Goal: Obtain resource: Obtain resource

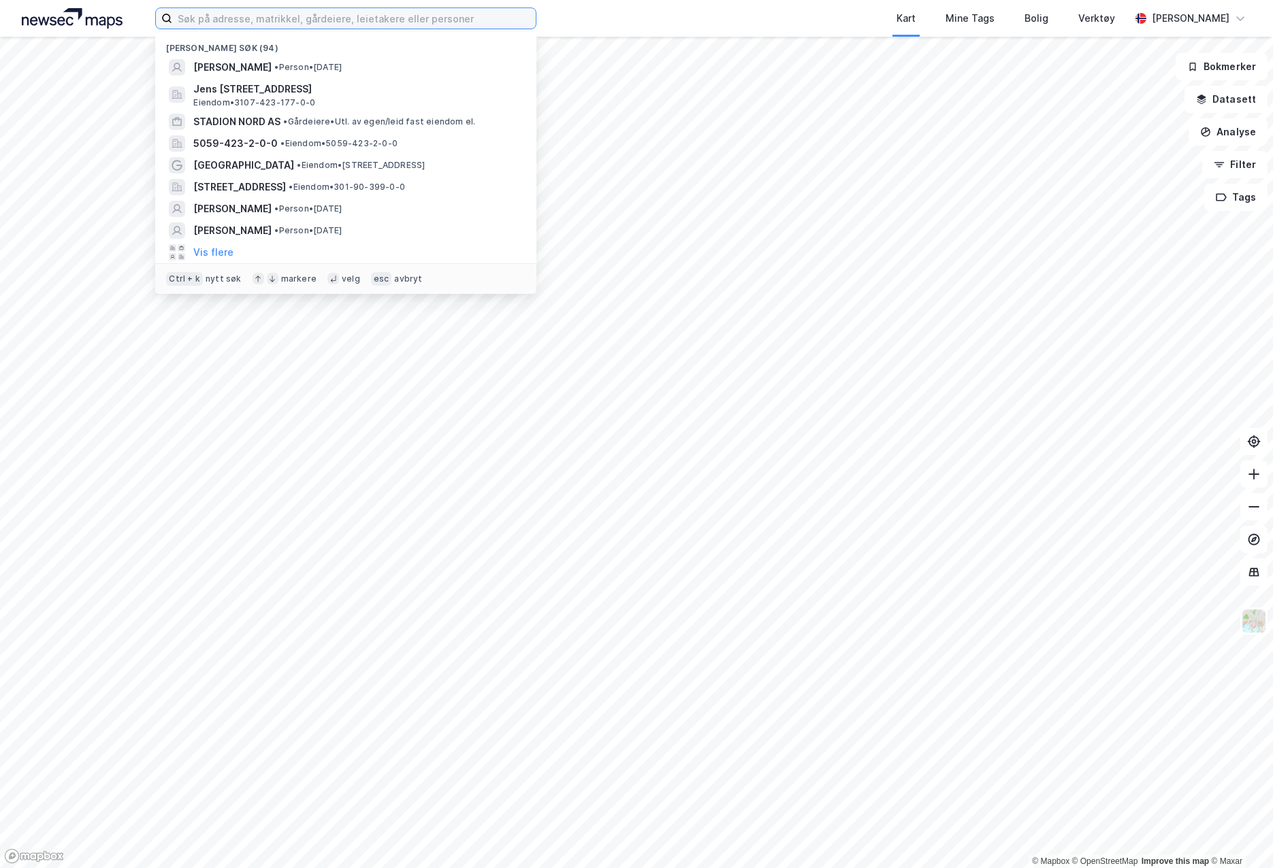
click at [216, 21] on input at bounding box center [353, 18] width 363 height 20
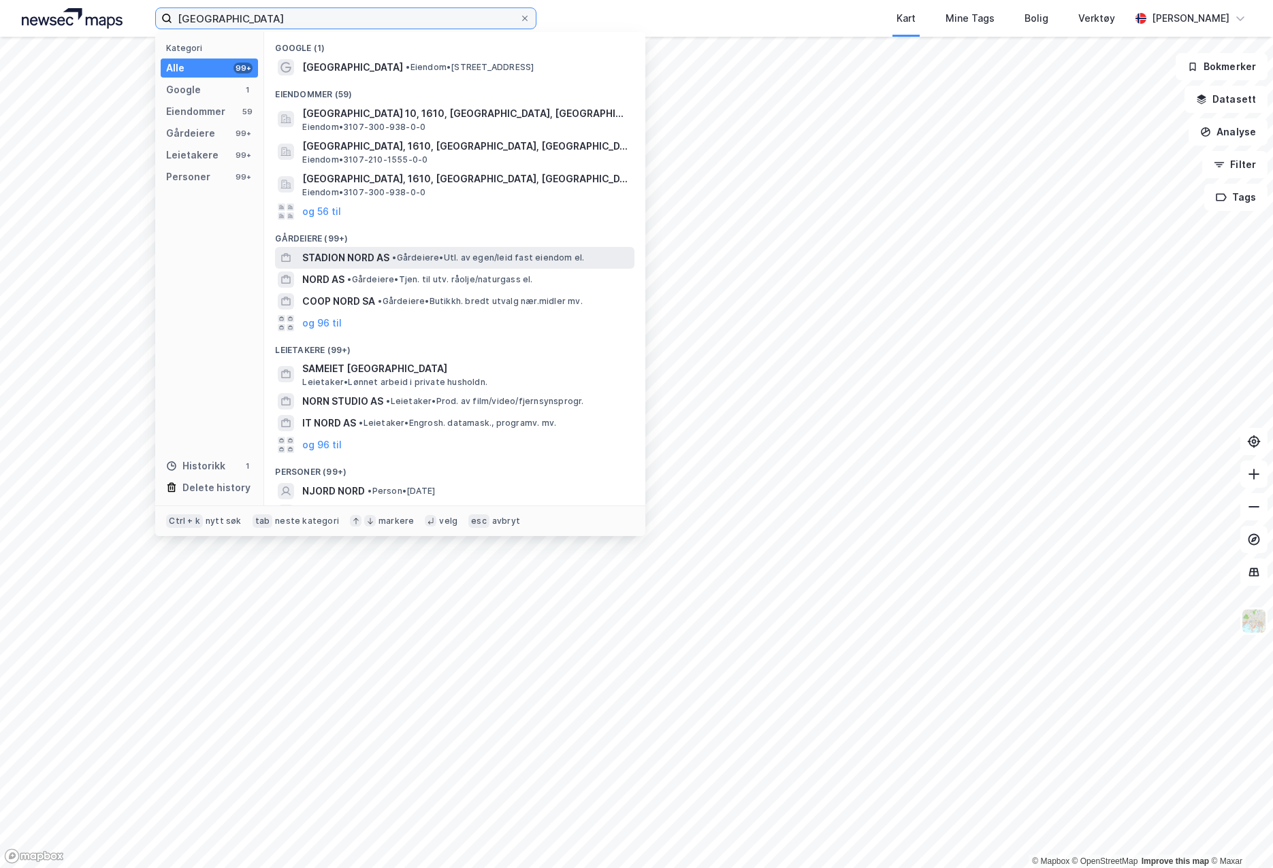
type input "[GEOGRAPHIC_DATA]"
click at [432, 247] on div "STADION NORD AS • [PERSON_NAME]. av egen/leid fast eiendom el." at bounding box center [454, 258] width 359 height 22
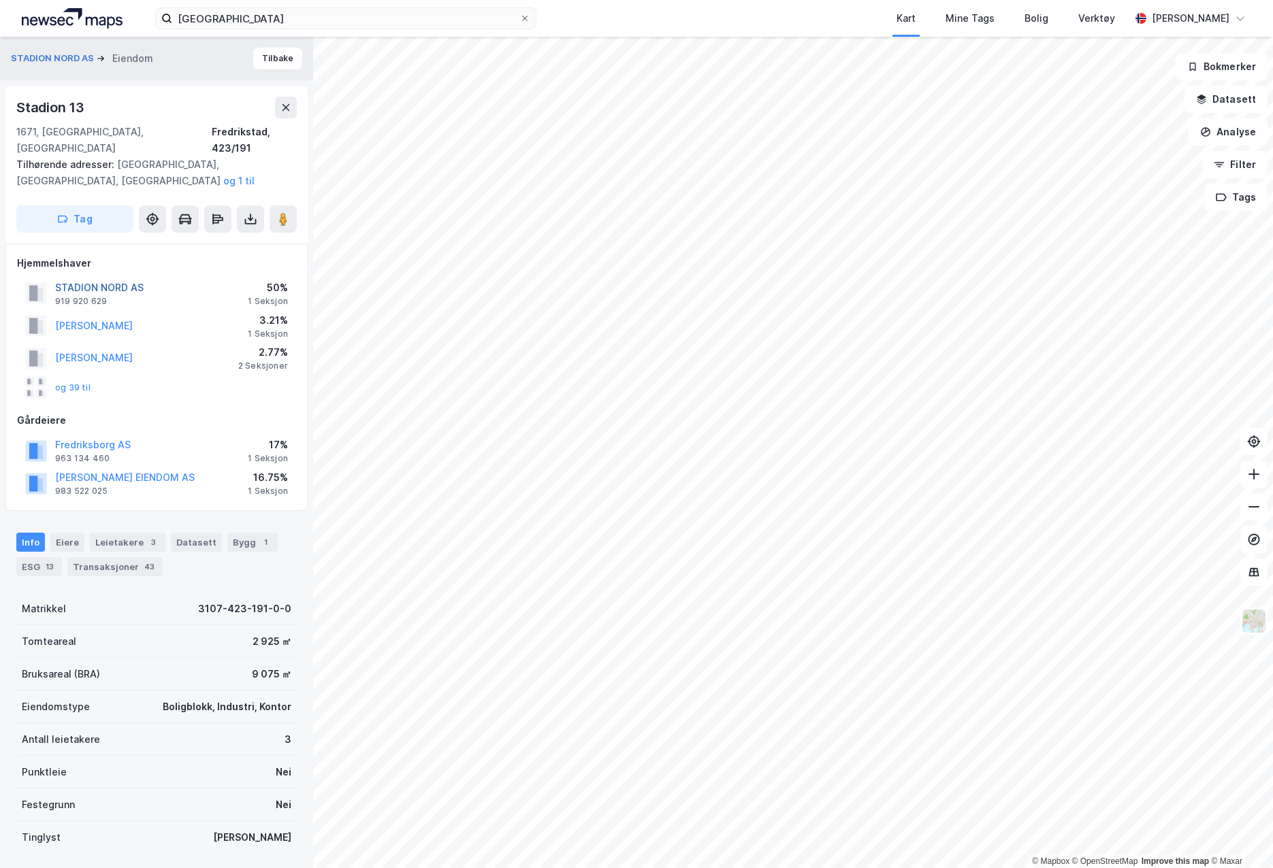
click at [0, 0] on button "STADION NORD AS" at bounding box center [0, 0] width 0 height 0
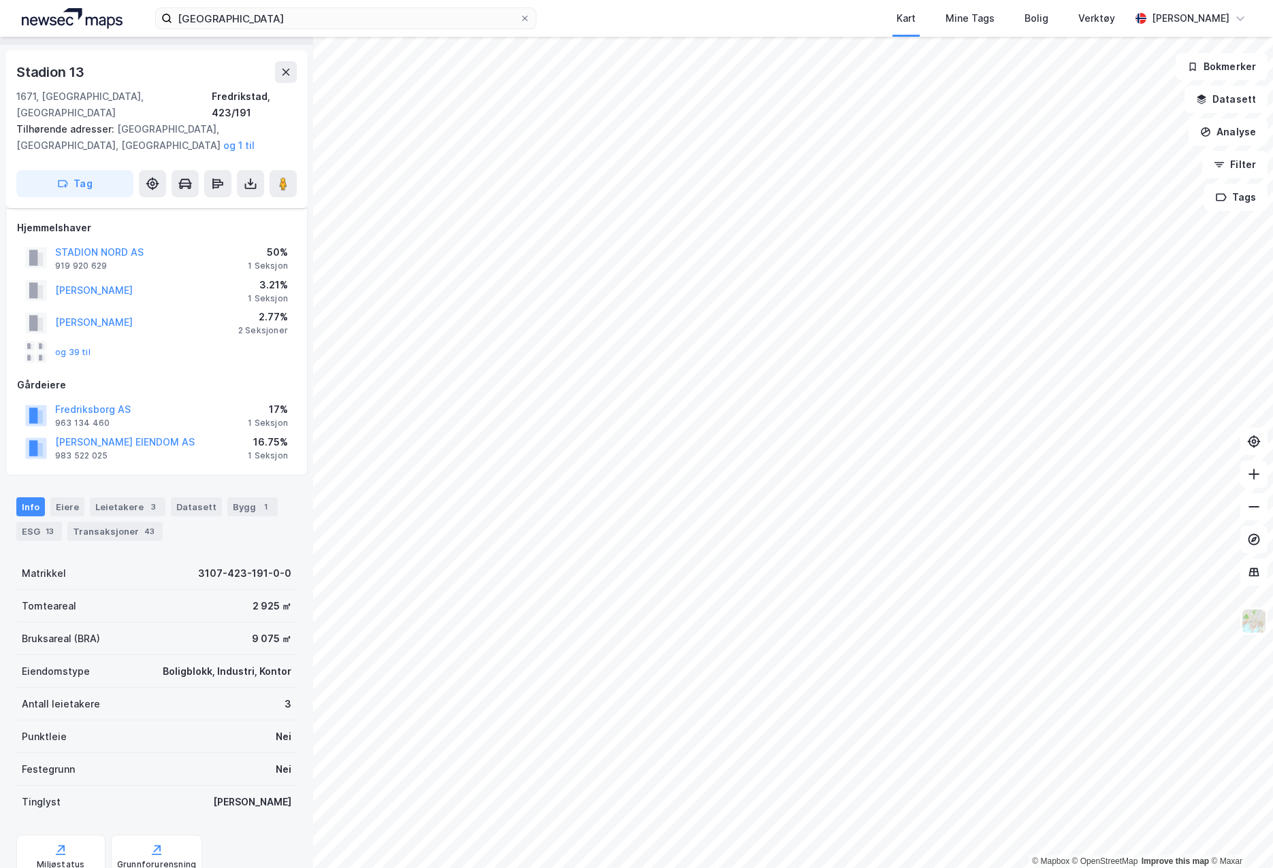
scroll to position [136, 0]
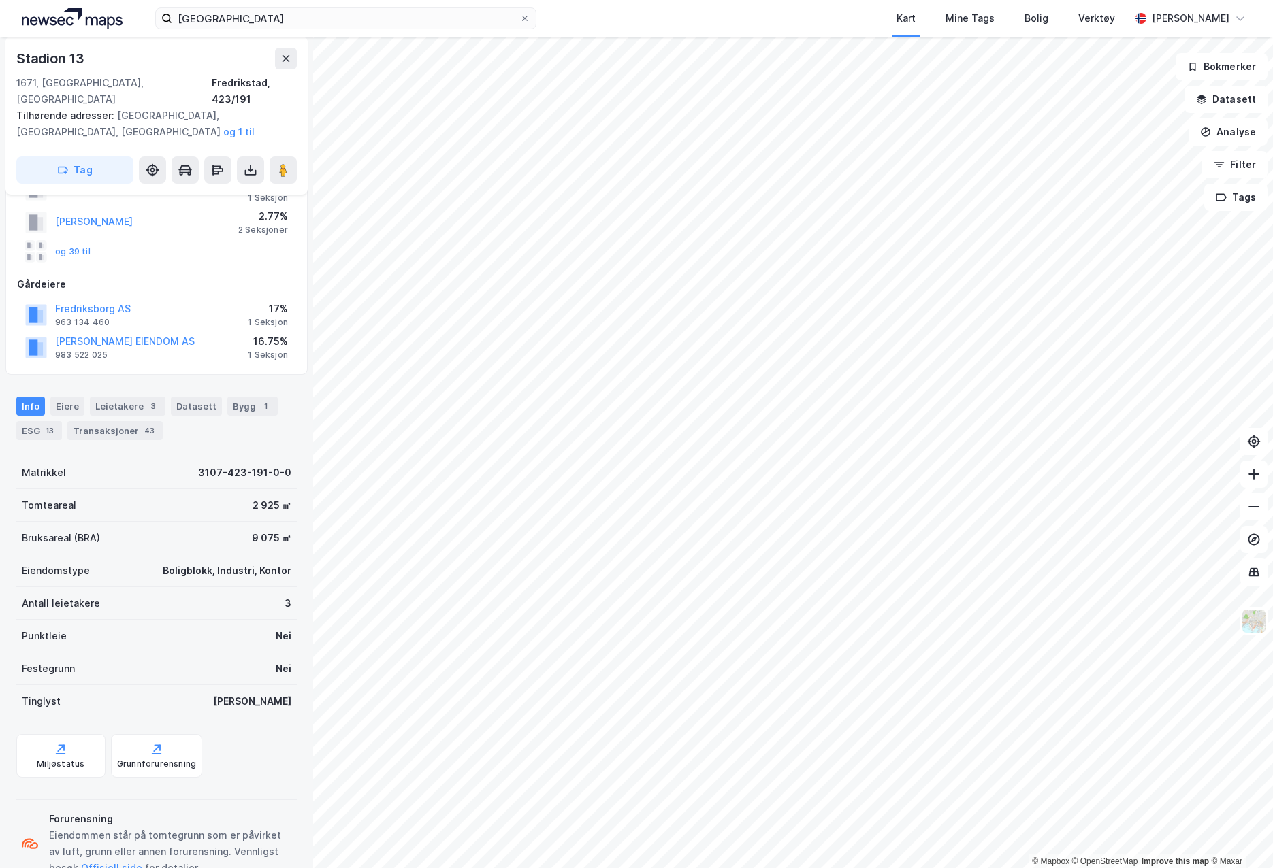
click at [152, 428] on div "Info [PERSON_NAME] 3 Datasett Bygg 1 ESG 13 Transaksjoner 43" at bounding box center [156, 412] width 313 height 65
click at [152, 427] on div "Info [PERSON_NAME] 3 Datasett Bygg 1 ESG 13 Transaksjoner 43" at bounding box center [156, 412] width 313 height 65
click at [142, 424] on div "43" at bounding box center [150, 431] width 16 height 14
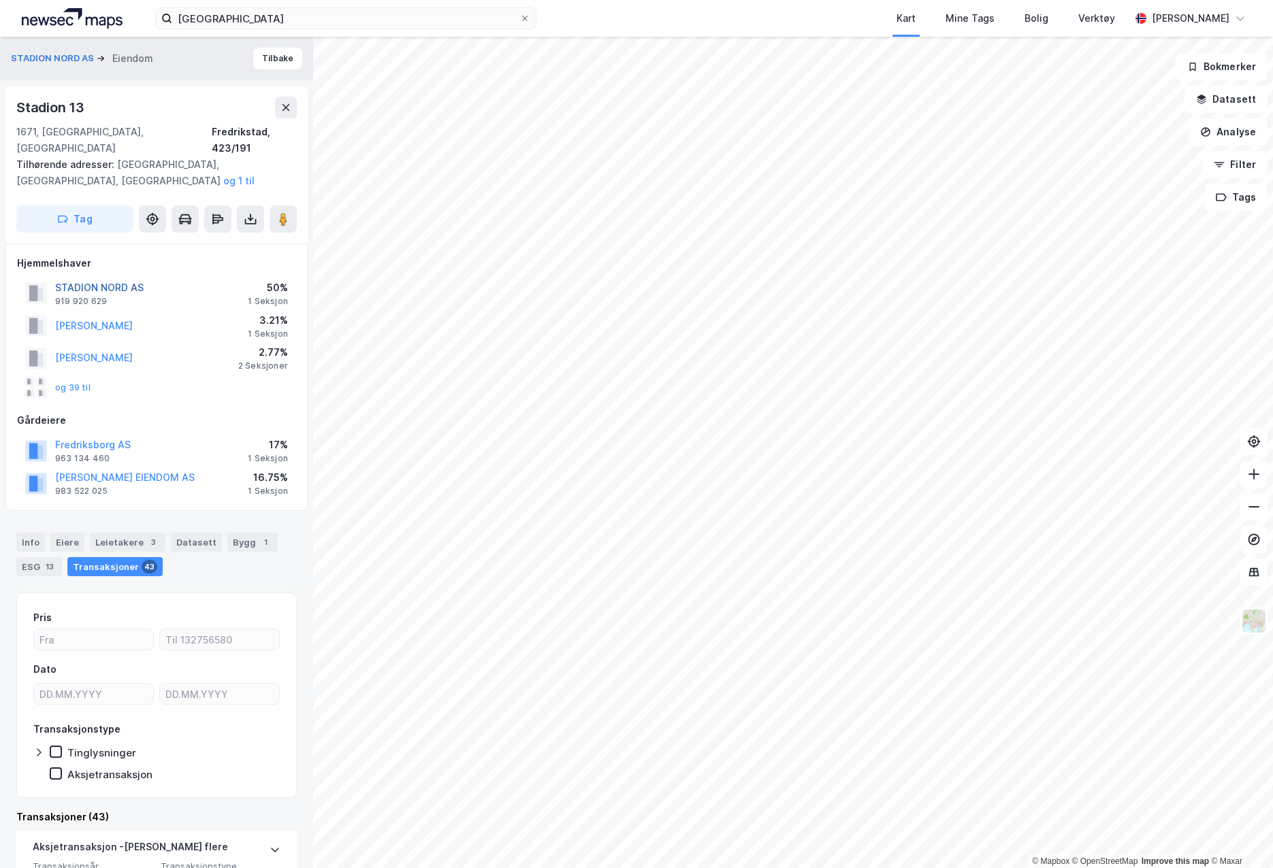
click at [0, 0] on button "STADION NORD AS" at bounding box center [0, 0] width 0 height 0
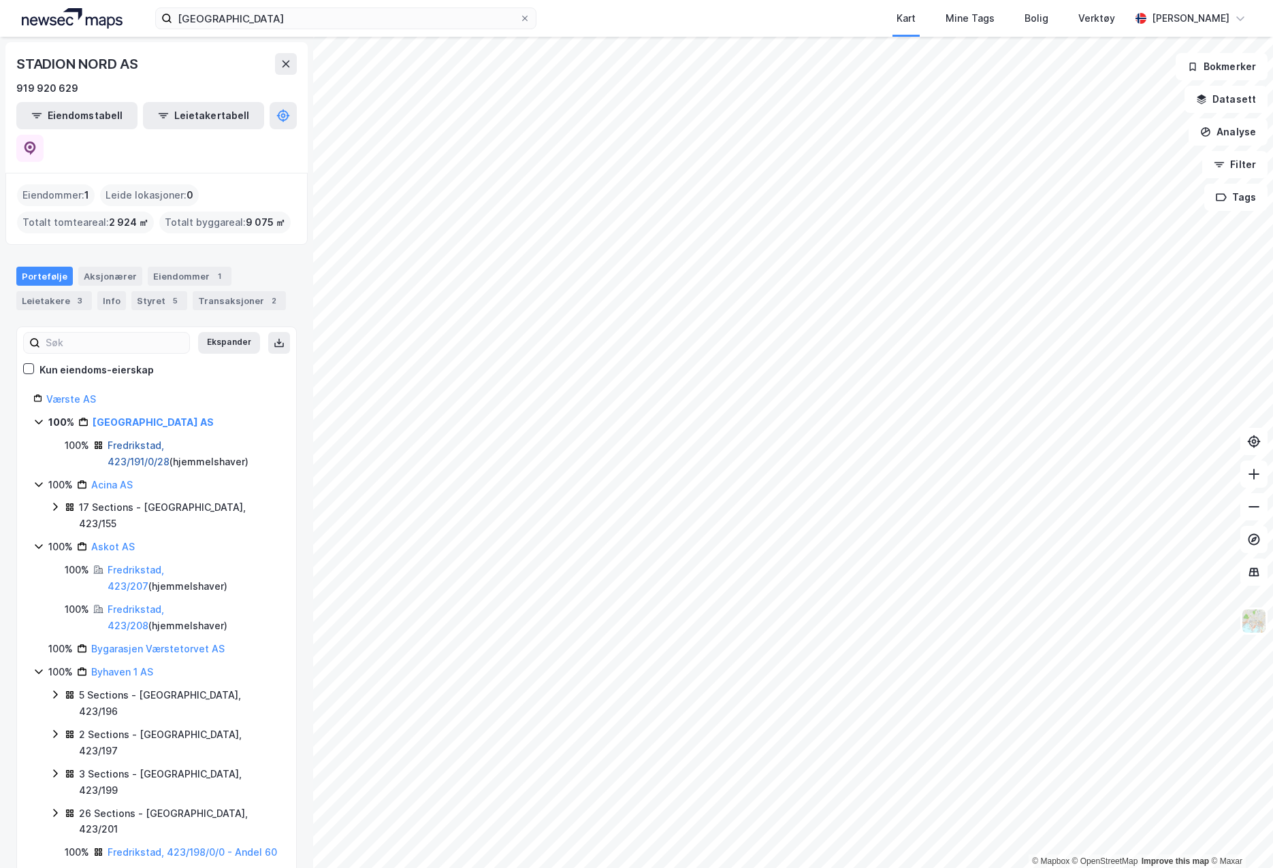
click at [158, 440] on link "Fredrikstad, 423/191/0/28" at bounding box center [139, 454] width 62 height 28
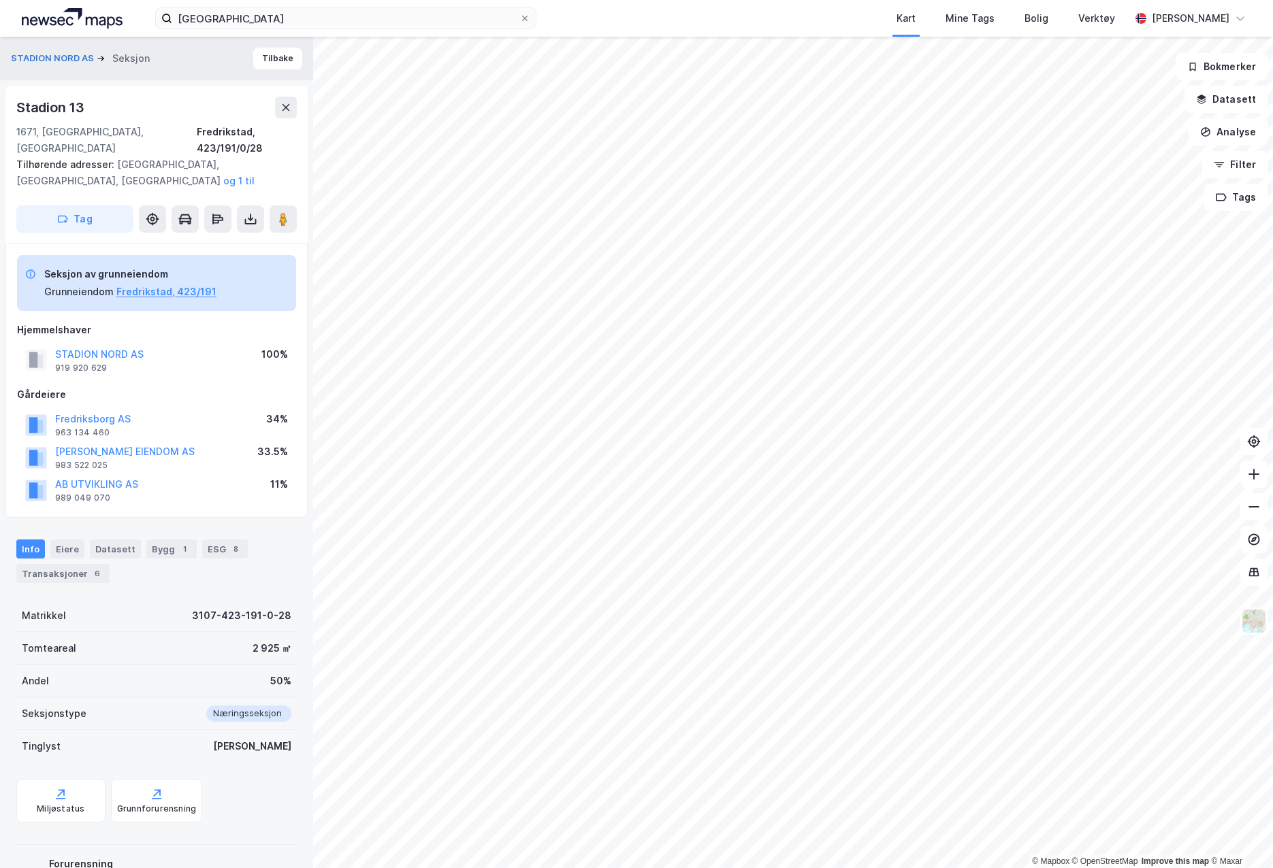
scroll to position [1, 0]
click at [81, 563] on div "Transaksjoner 6" at bounding box center [62, 572] width 93 height 19
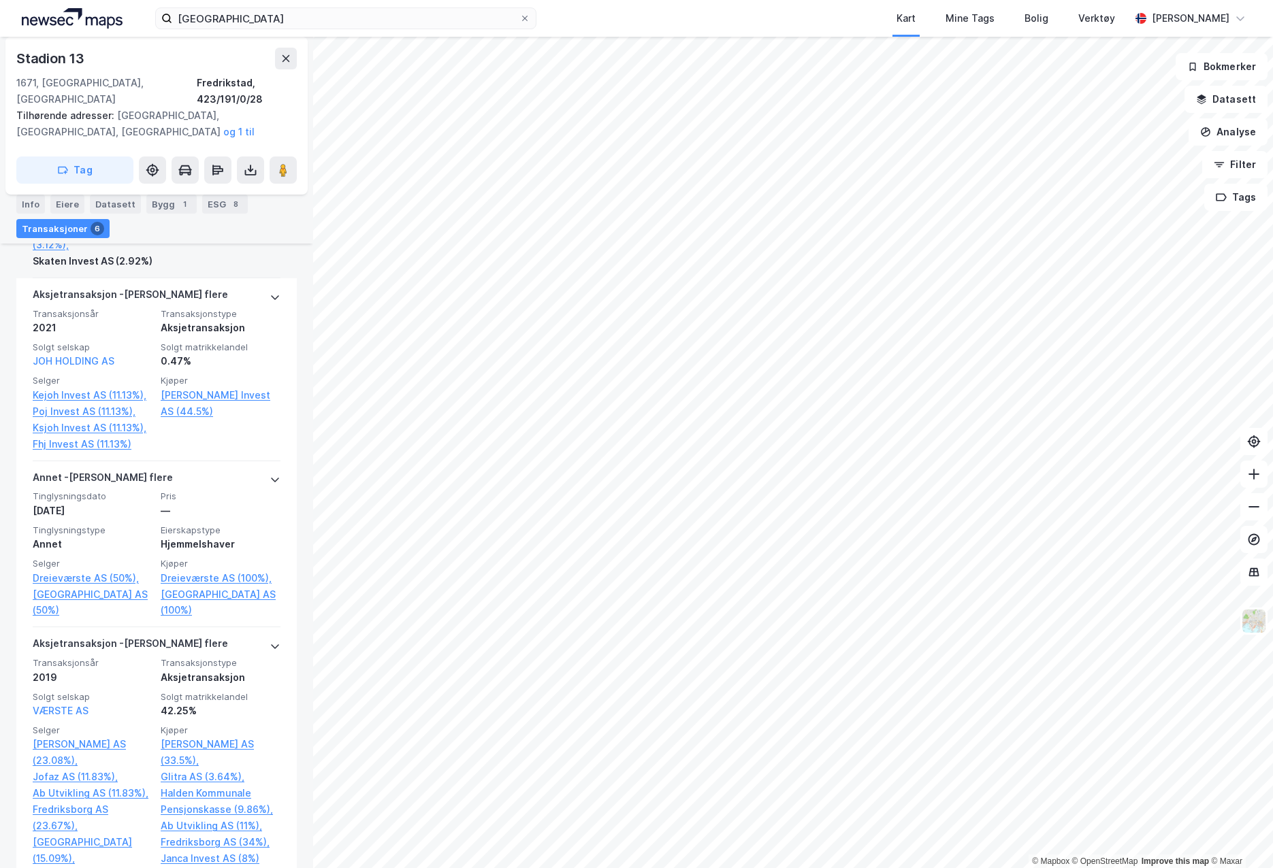
scroll to position [1225, 0]
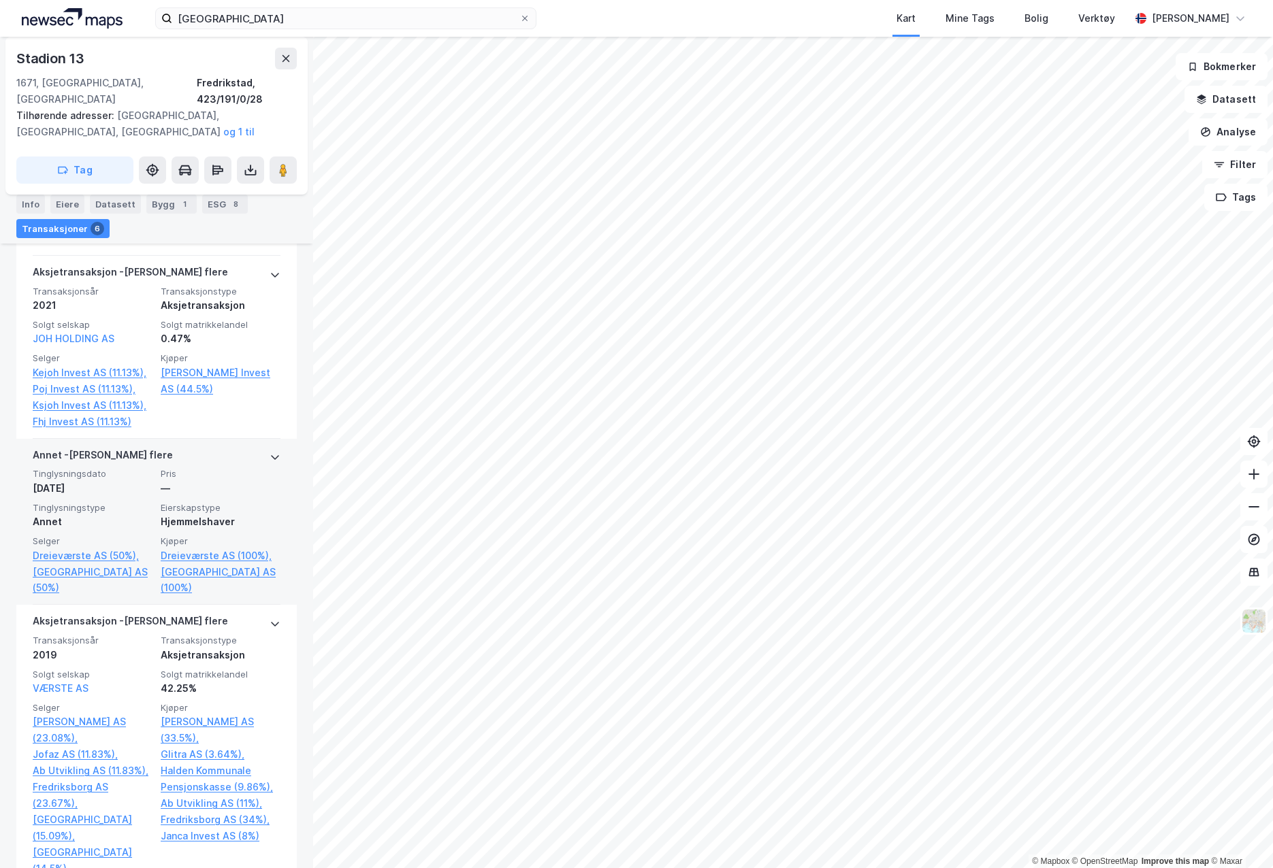
click at [235, 467] on div "[PERSON_NAME] flere" at bounding box center [157, 458] width 248 height 22
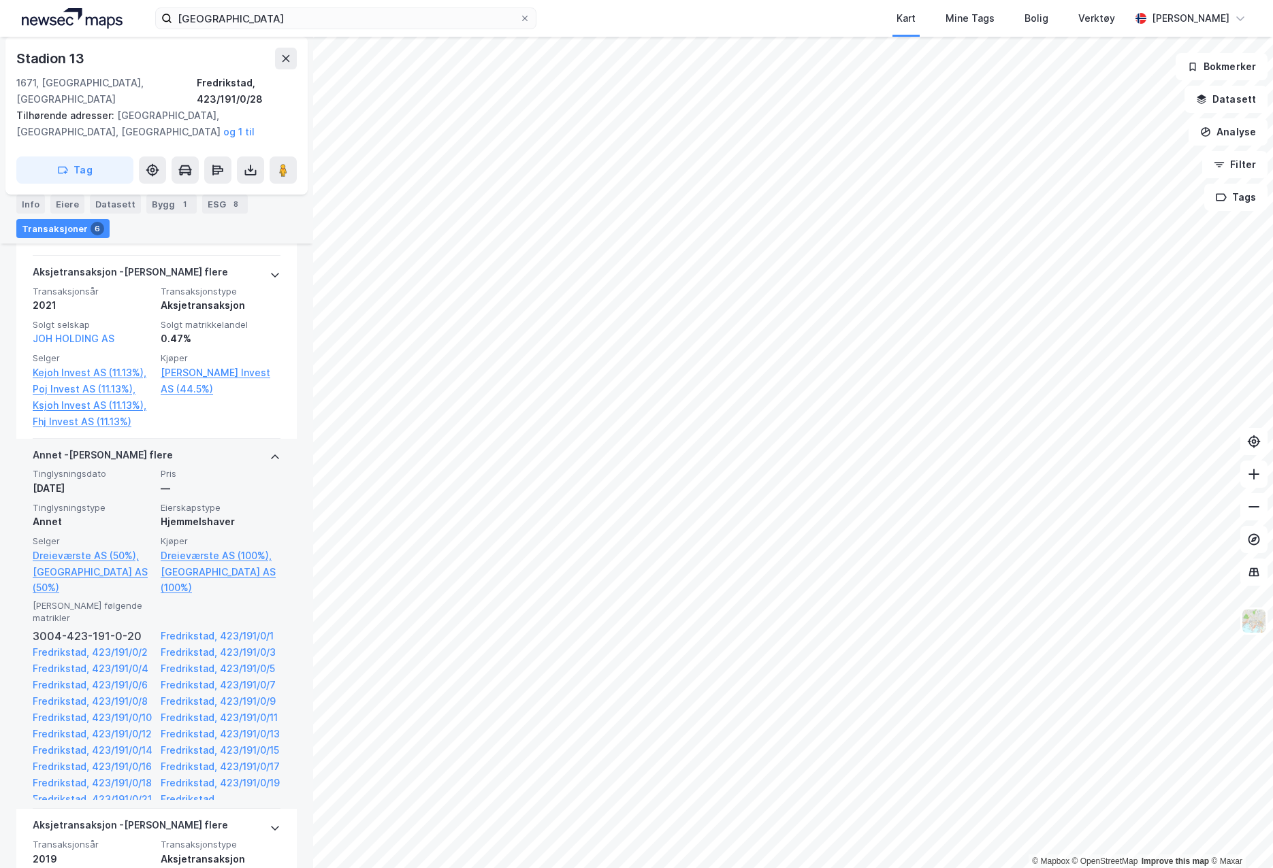
click at [216, 450] on div "[PERSON_NAME] flere" at bounding box center [157, 458] width 248 height 22
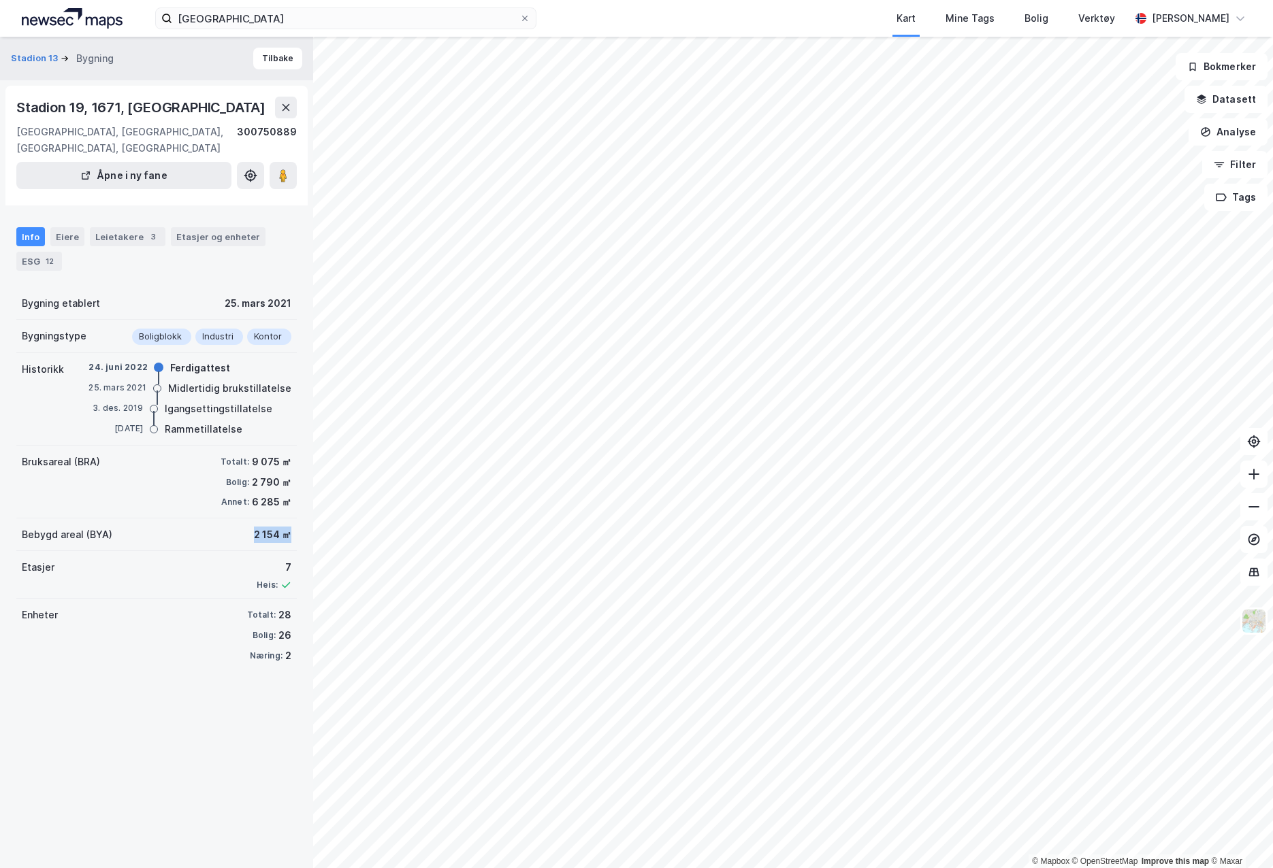
drag, startPoint x: 278, startPoint y: 516, endPoint x: 240, endPoint y: 519, distance: 38.3
click at [240, 519] on div "Bebygd areal (BYA) 2 154 ㎡" at bounding box center [156, 535] width 280 height 33
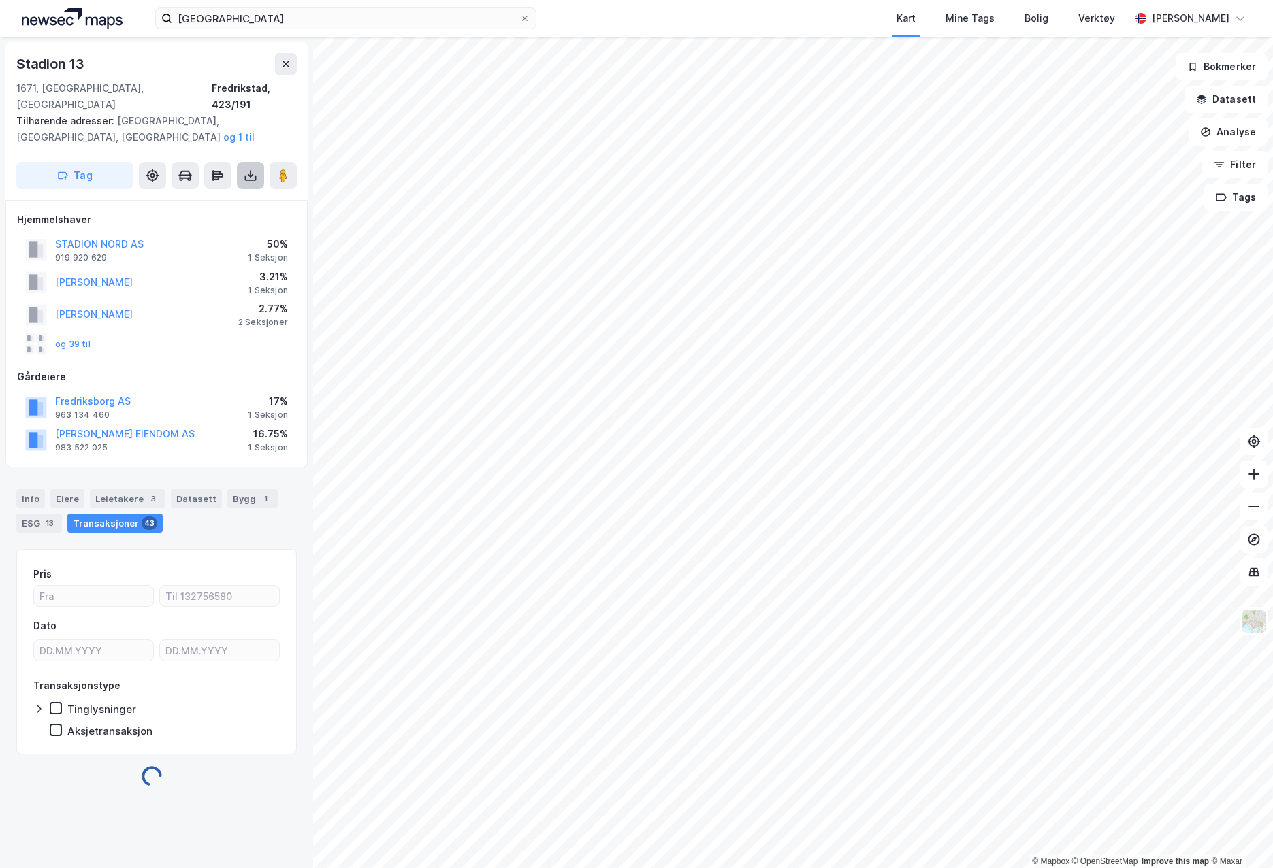
click at [253, 169] on icon at bounding box center [251, 176] width 14 height 14
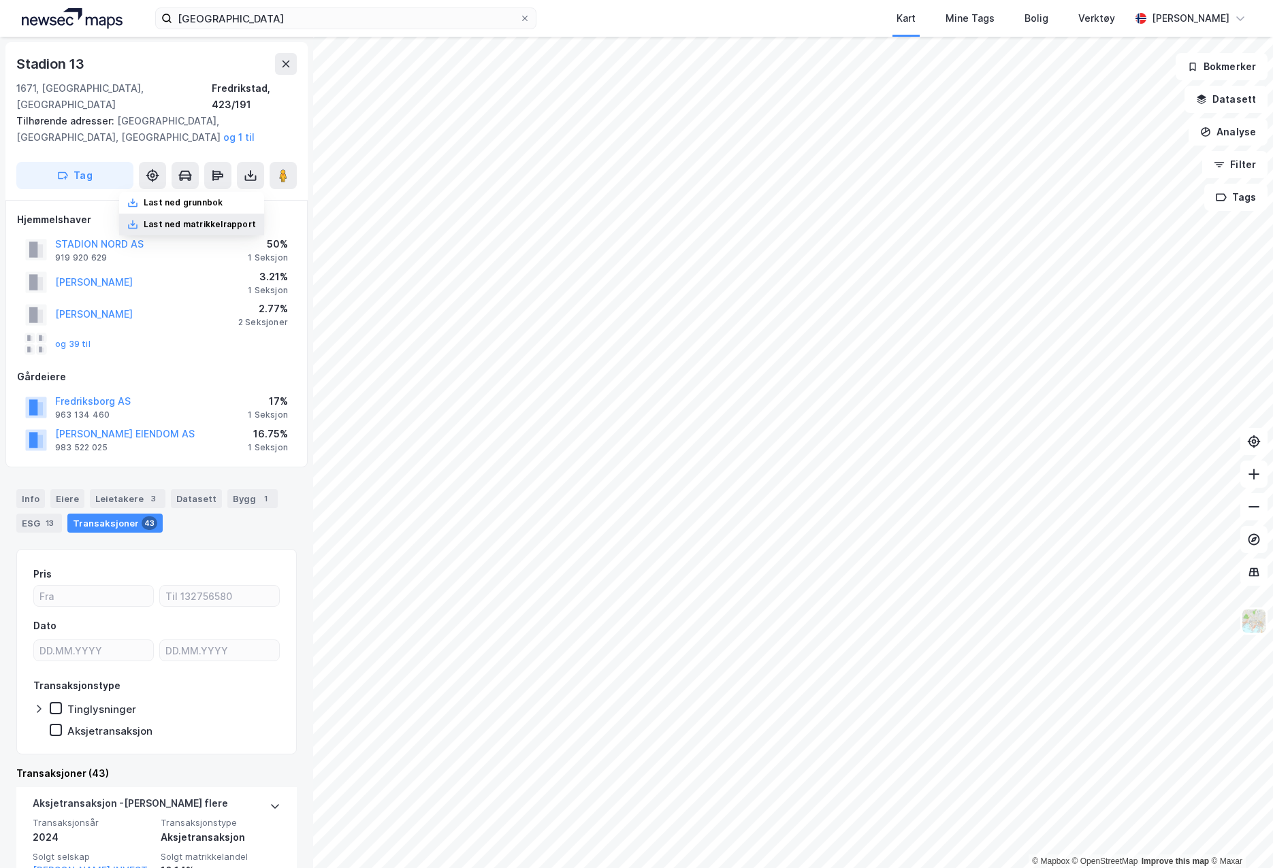
click at [234, 219] on div "Last ned matrikkelrapport" at bounding box center [200, 224] width 112 height 11
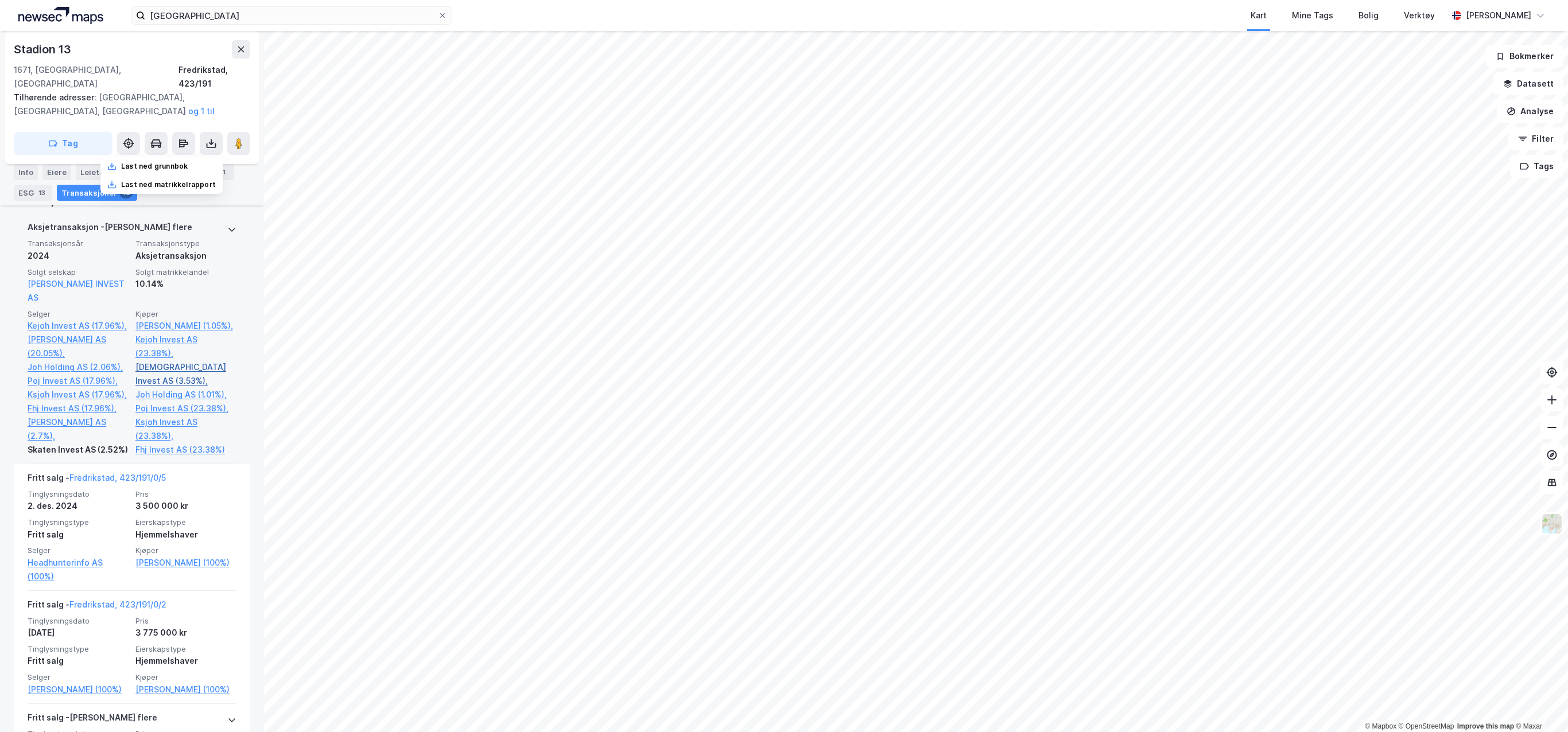
scroll to position [459, 0]
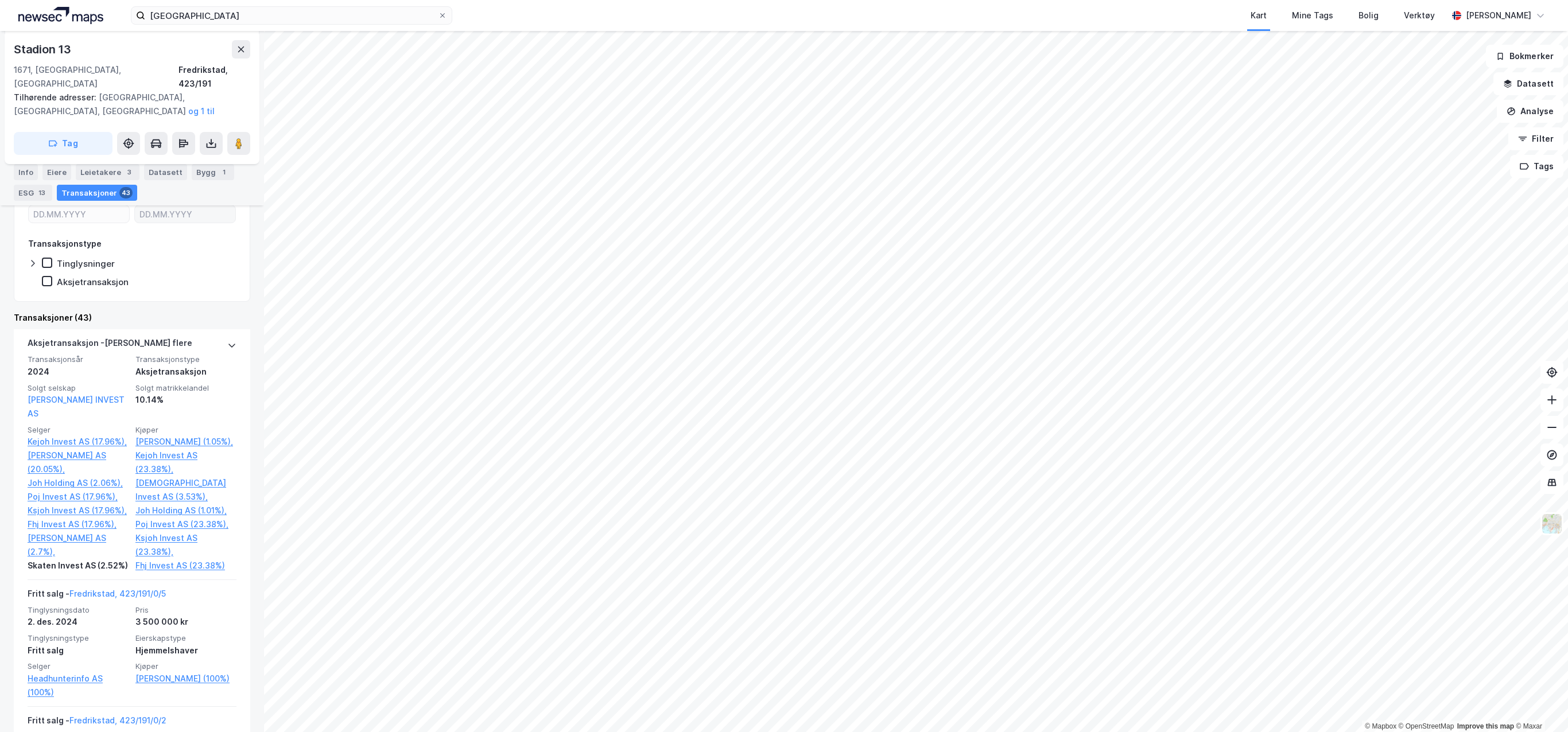
scroll to position [229, 0]
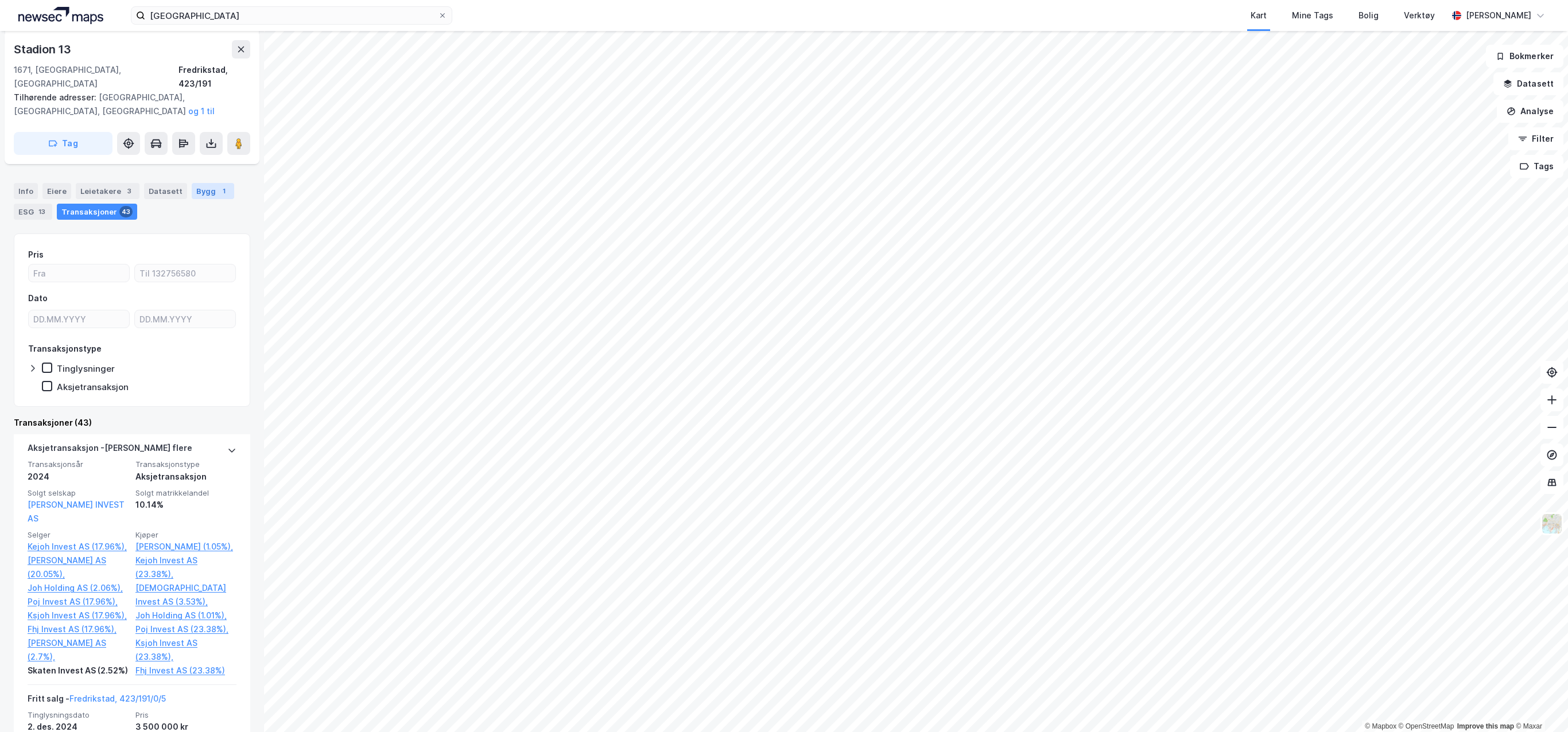
click at [218, 186] on div "1" at bounding box center [224, 191] width 12 height 12
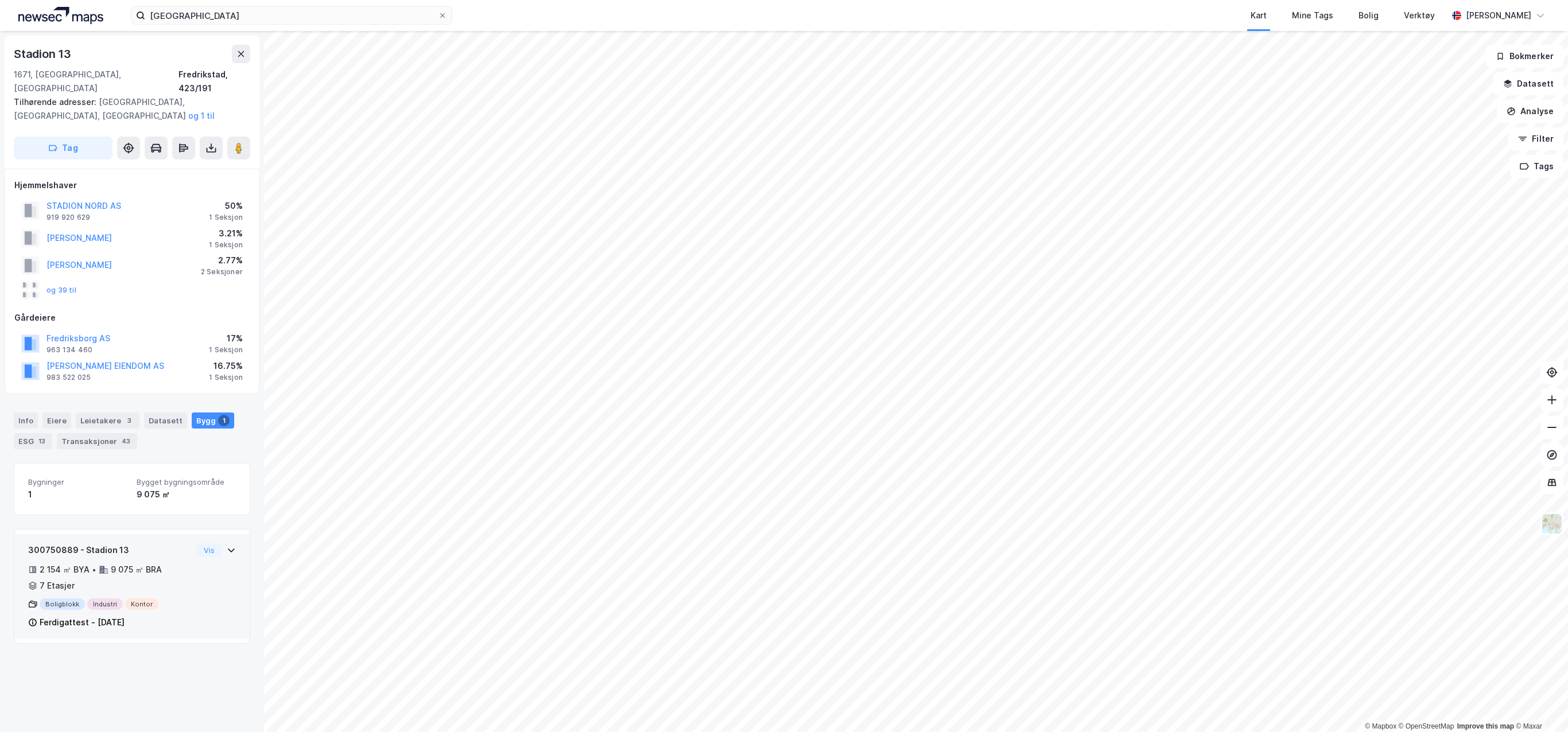
click at [234, 536] on div "300750889 - Stadion 13 2 154 ㎡ BYA • 9 075 ㎡ BRA • 7 Etasjer Boligblokk Industr…" at bounding box center [132, 587] width 235 height 105
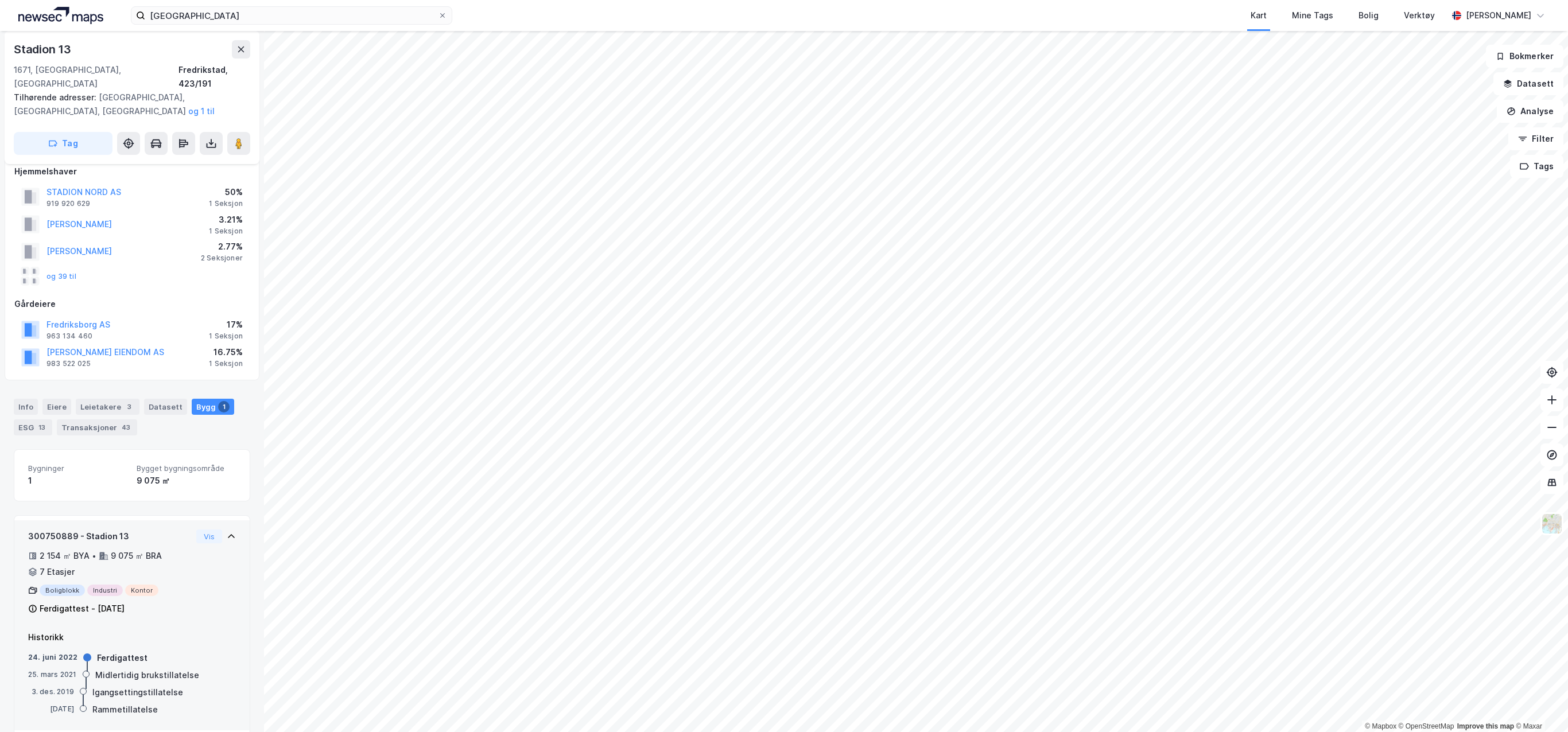
scroll to position [17, 0]
click at [81, 546] on div "2 154 ㎡ BYA" at bounding box center [64, 552] width 50 height 13
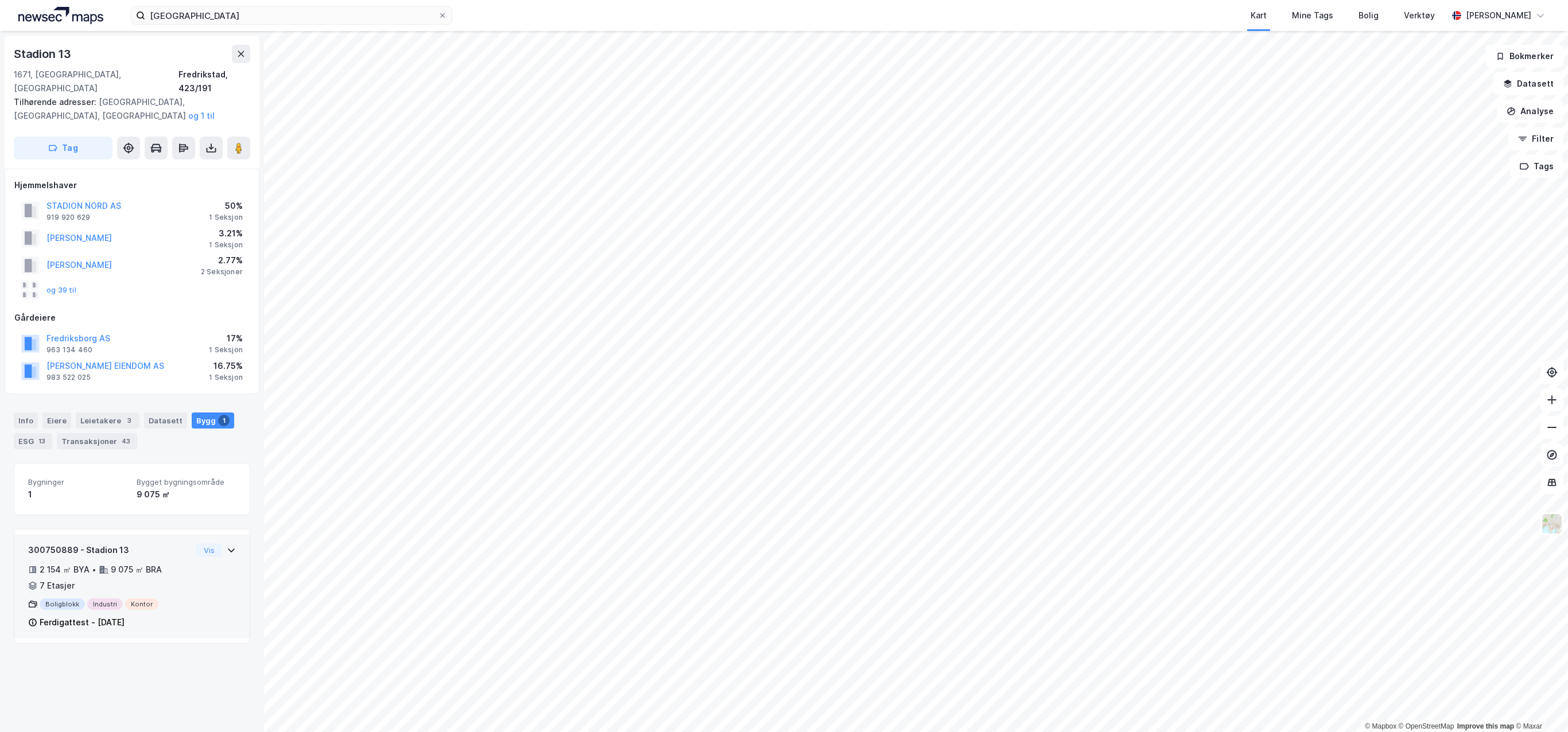
click at [81, 546] on div "300750889 - Stadion 13 2 154 ㎡ BYA • 9 075 ㎡ BRA • 7 Etasjer Boligblokk Industr…" at bounding box center [110, 586] width 164 height 86
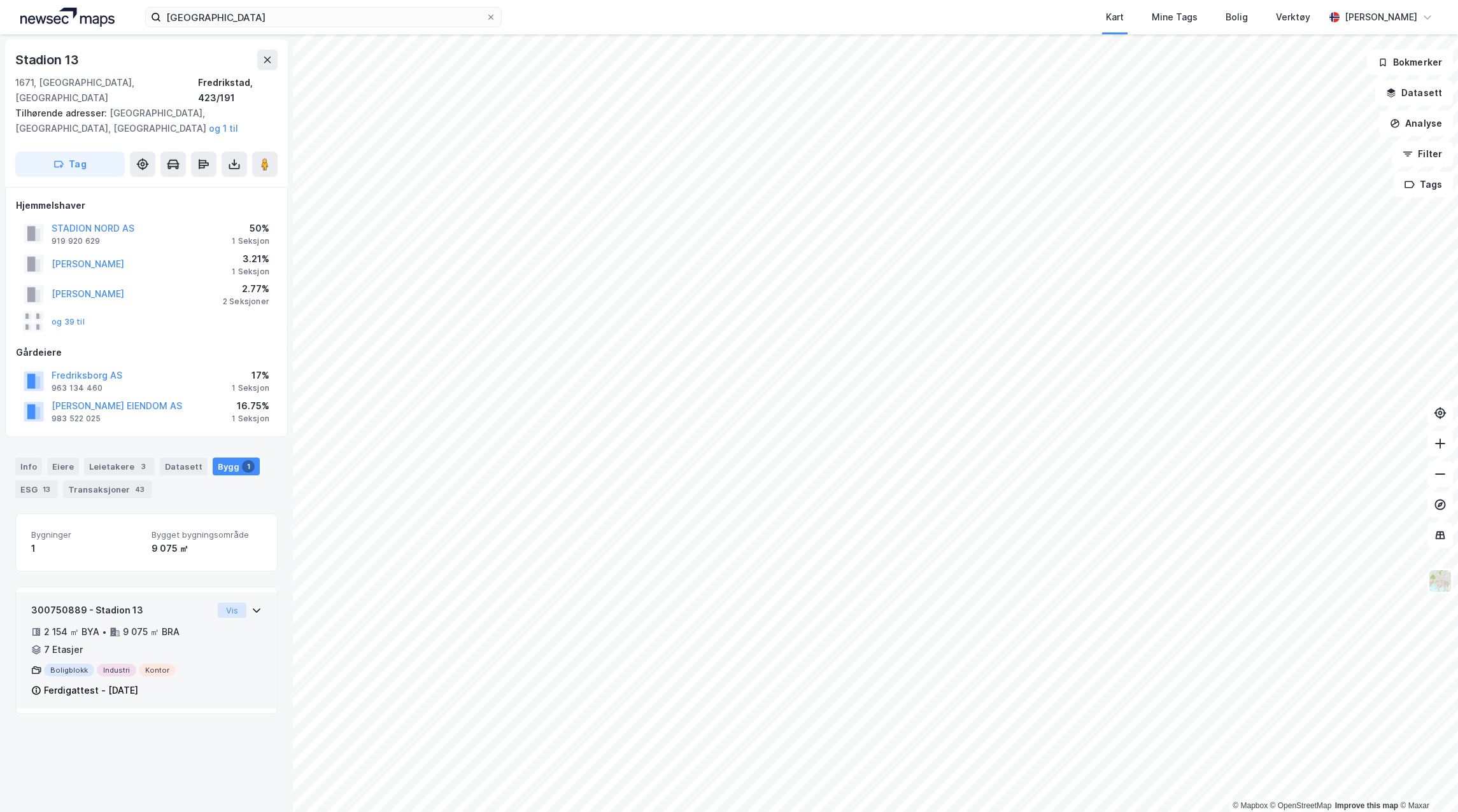
click at [236, 602] on button "Vis" at bounding box center [232, 610] width 29 height 15
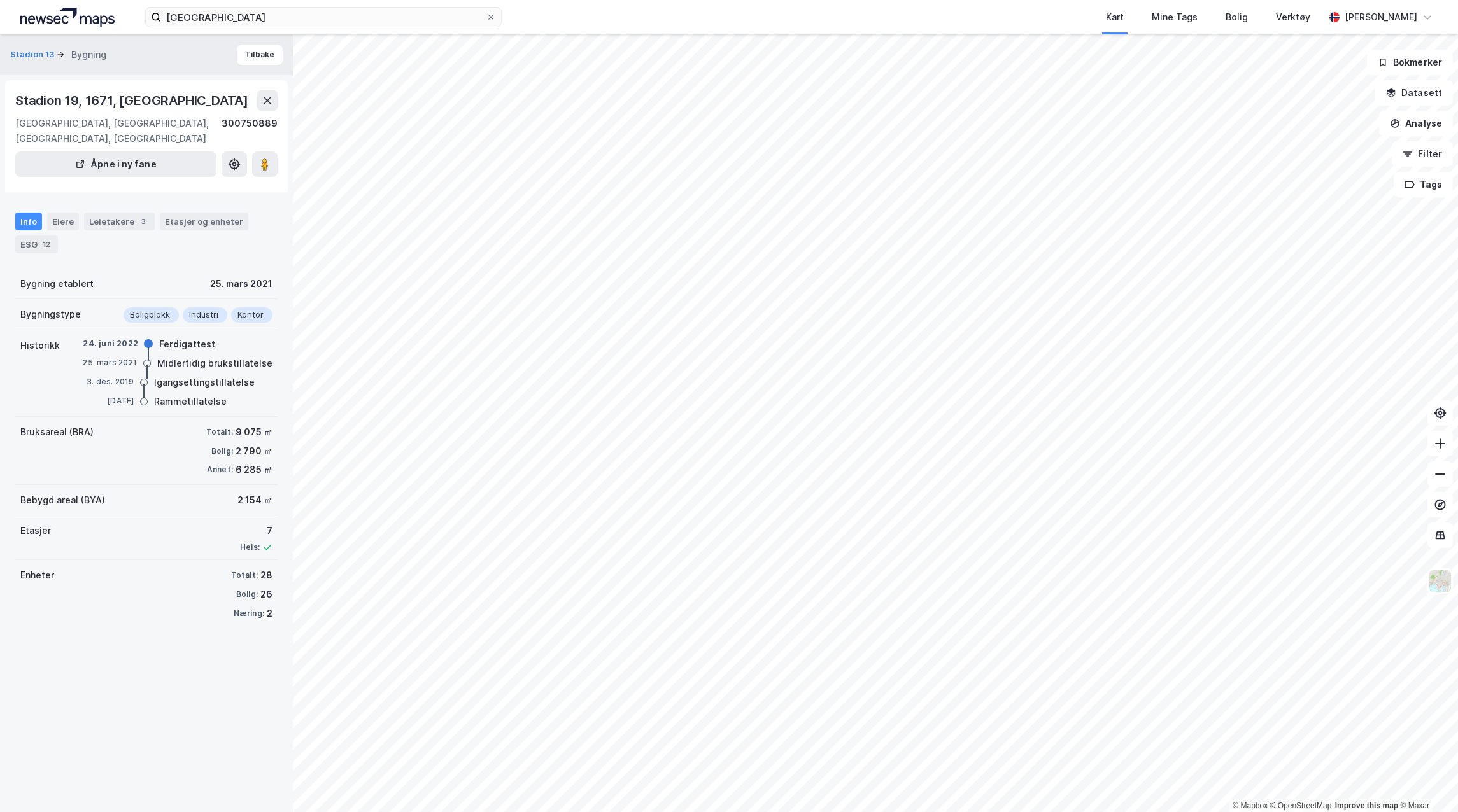
click at [191, 429] on div "Bruksareal (BRA) Totalt: 9 075 ㎡ Bolig: 2 790 ㎡ Annet: 6 285 ㎡" at bounding box center [146, 451] width 262 height 68
drag, startPoint x: 197, startPoint y: 454, endPoint x: 265, endPoint y: 454, distance: 68.0
click at [265, 454] on div "Bruksareal (BRA) Totalt: 9 075 ㎡ Bolig: 2 790 ㎡ Annet: 6 285 ㎡" at bounding box center [146, 451] width 262 height 68
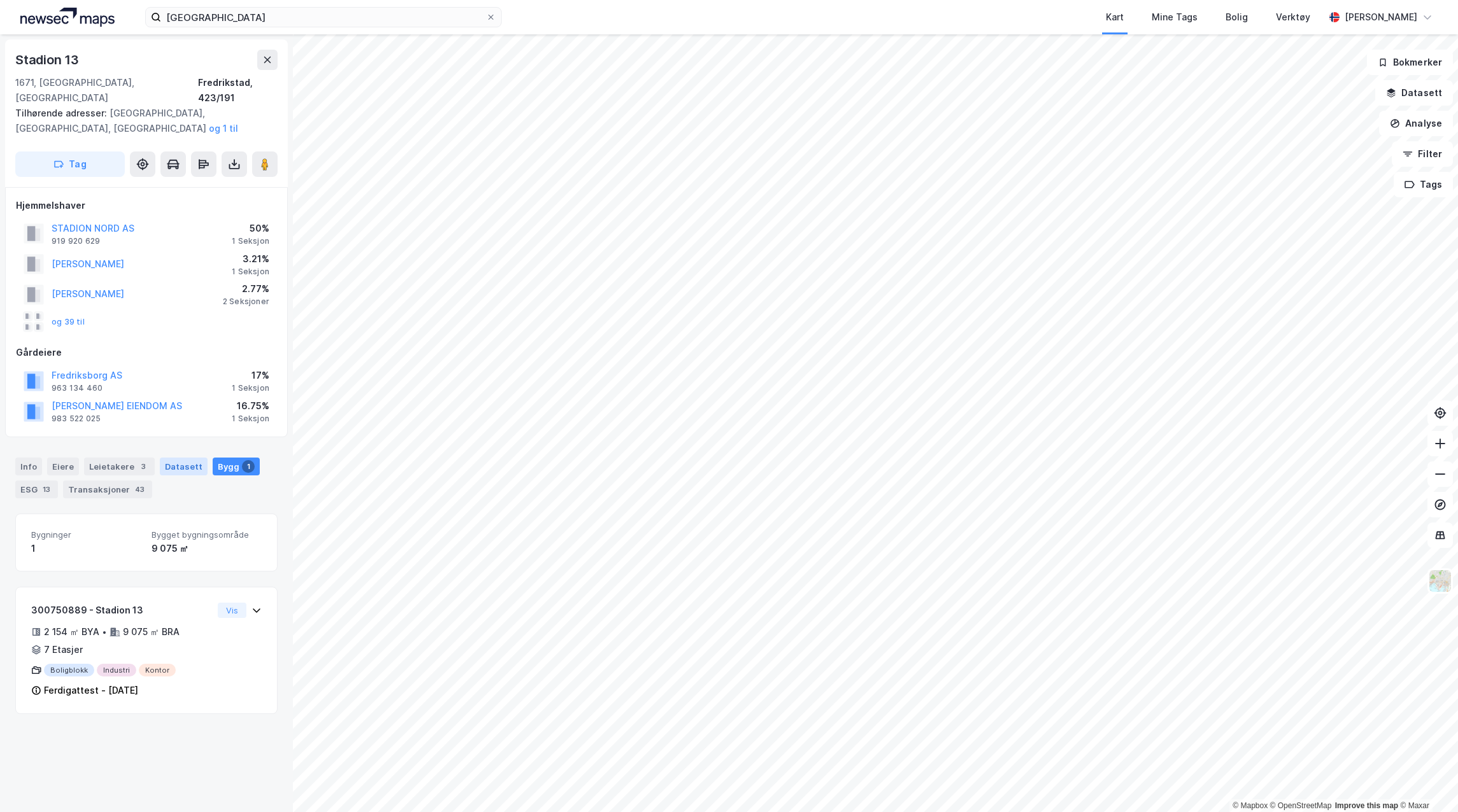
click at [174, 457] on div "Datasett" at bounding box center [183, 466] width 48 height 18
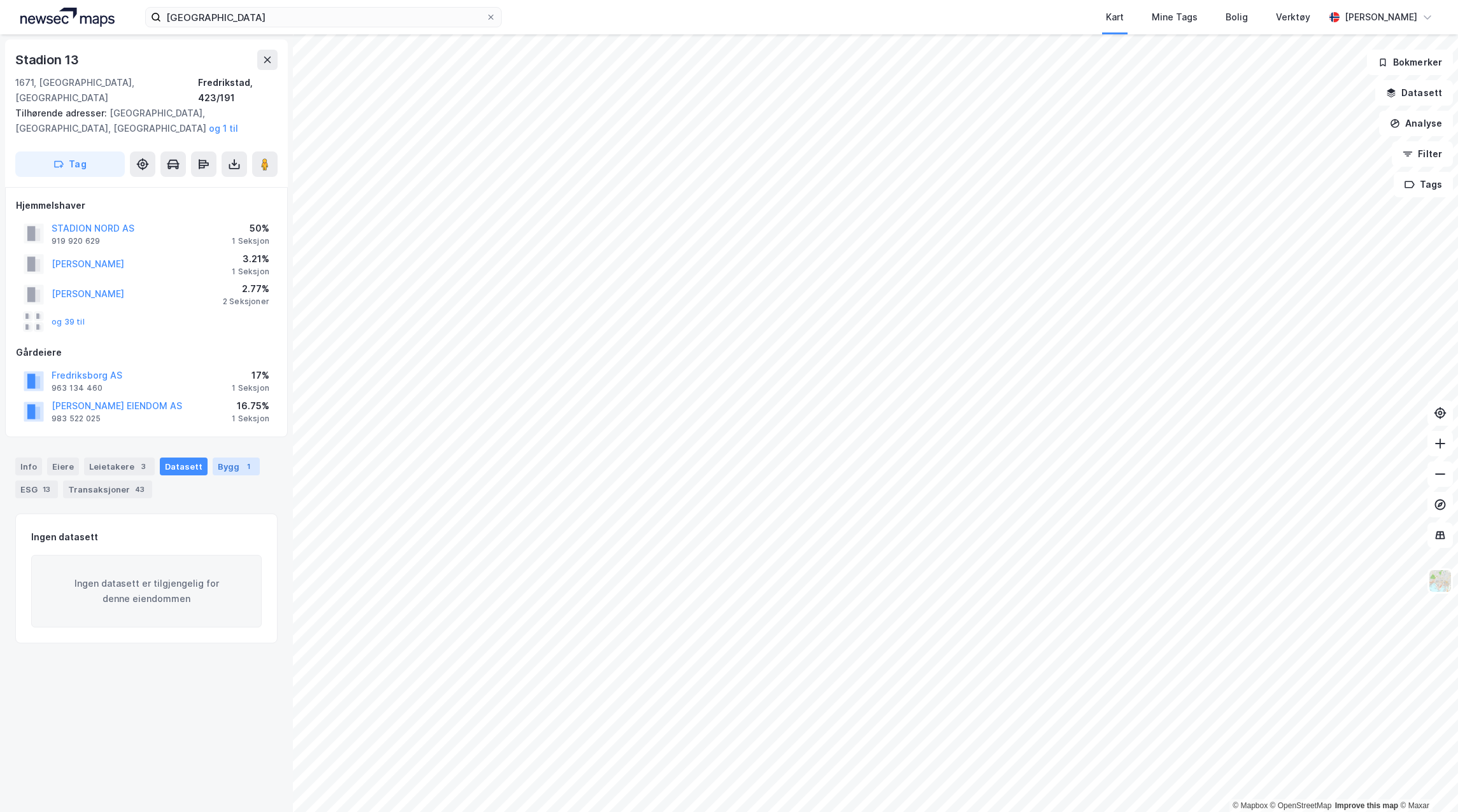
click at [248, 457] on div "Bygg 1" at bounding box center [236, 466] width 47 height 18
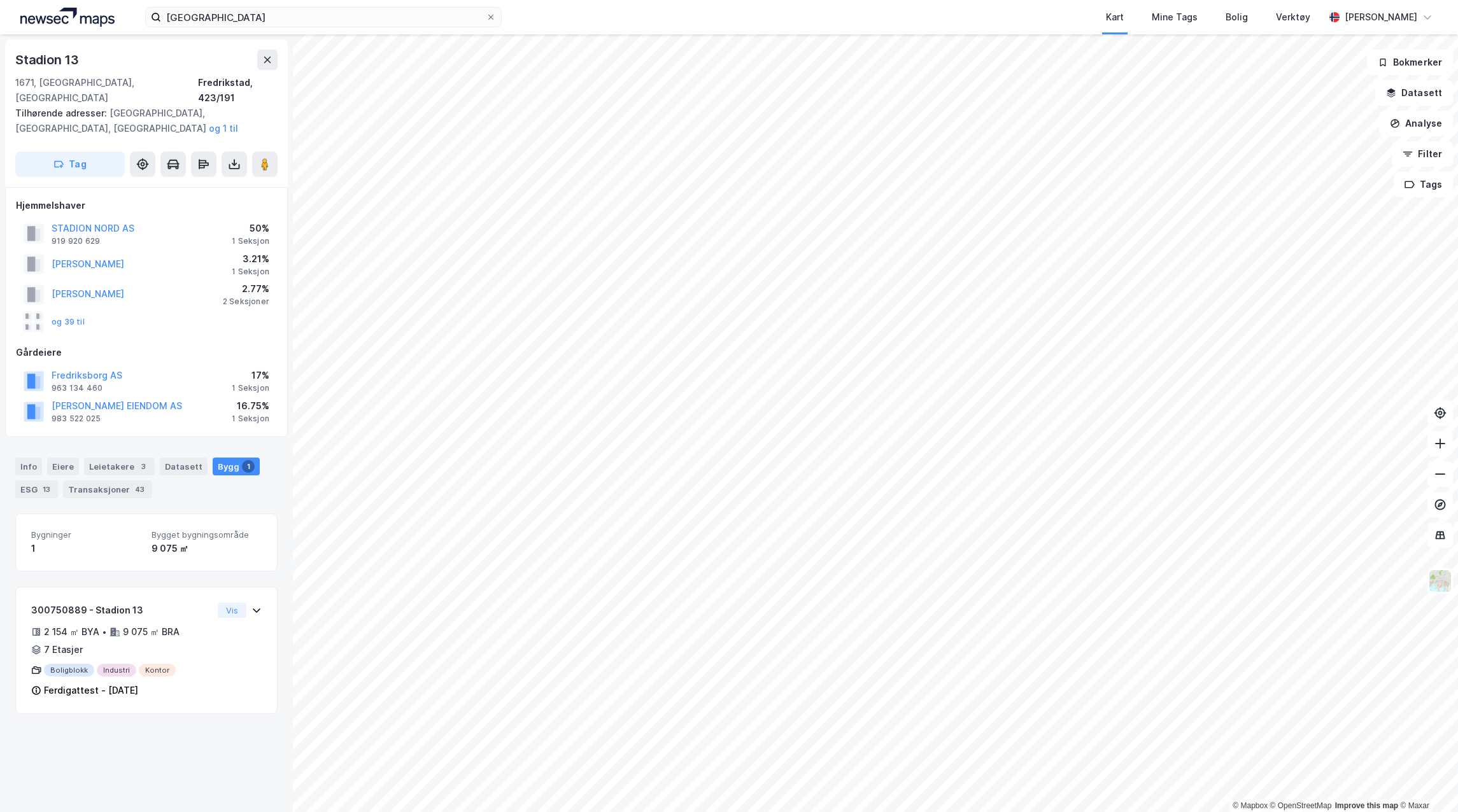
click at [29, 463] on div "Info [PERSON_NAME] 3 Datasett Bygg 1 ESG 13 Transaksjoner 43" at bounding box center [146, 478] width 262 height 41
click at [27, 457] on div "Info" at bounding box center [28, 466] width 27 height 18
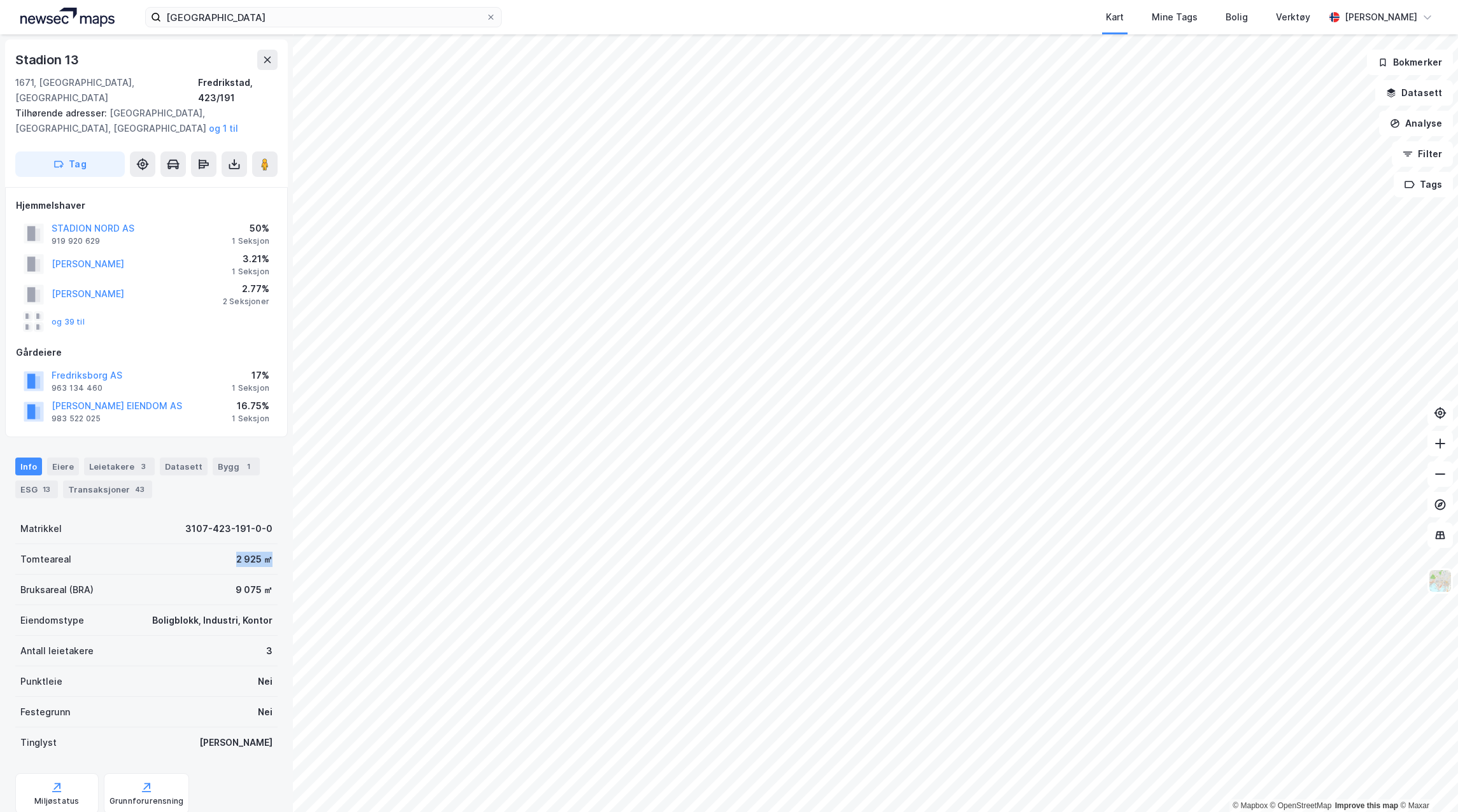
drag, startPoint x: 171, startPoint y: 545, endPoint x: 262, endPoint y: 544, distance: 91.0
click at [262, 544] on div "Tomteareal 2 925 ㎡" at bounding box center [146, 559] width 262 height 31
click at [225, 457] on div "Bygg 1" at bounding box center [236, 466] width 47 height 18
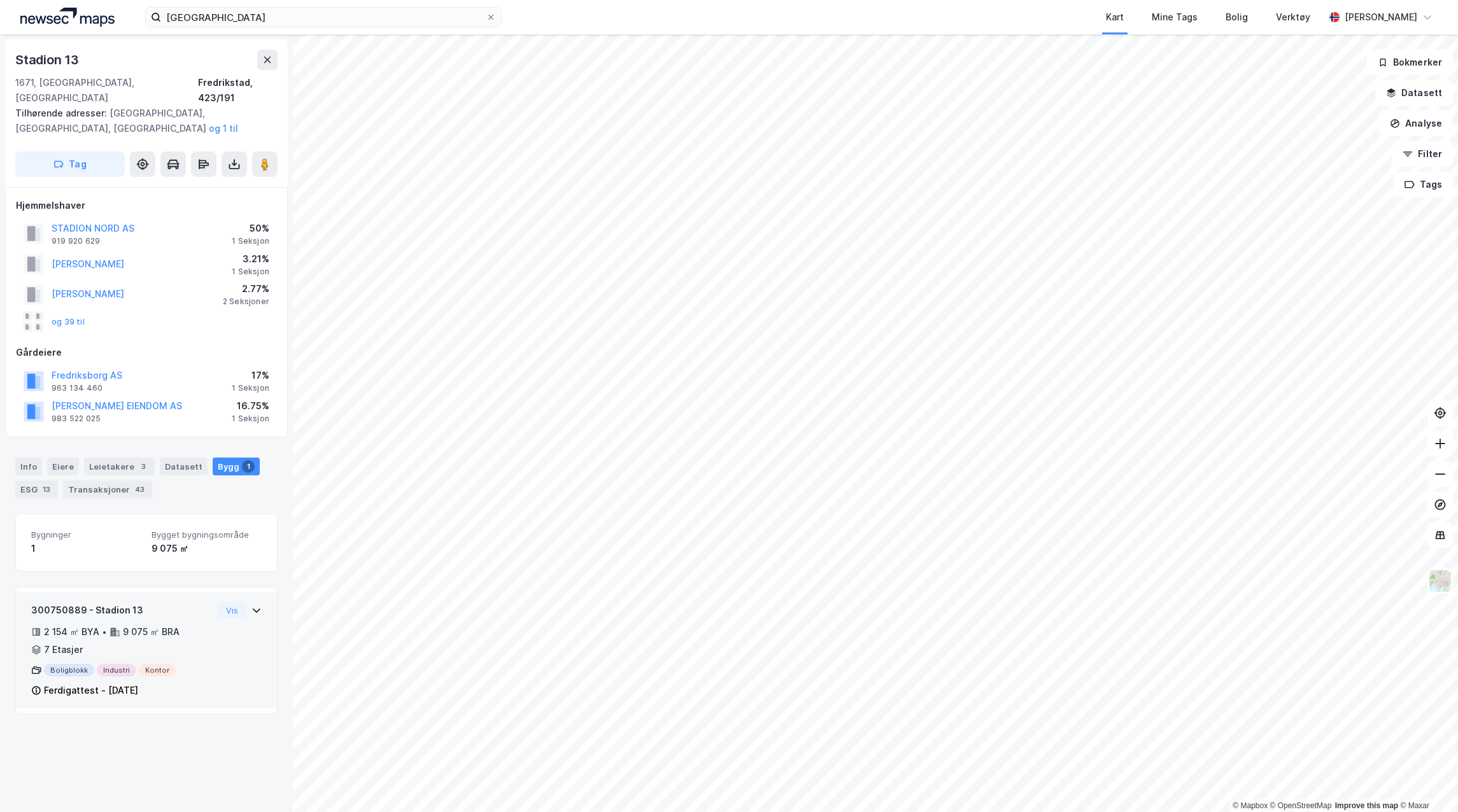
click at [182, 602] on div "300750889 - Stadion 13" at bounding box center [122, 610] width 182 height 15
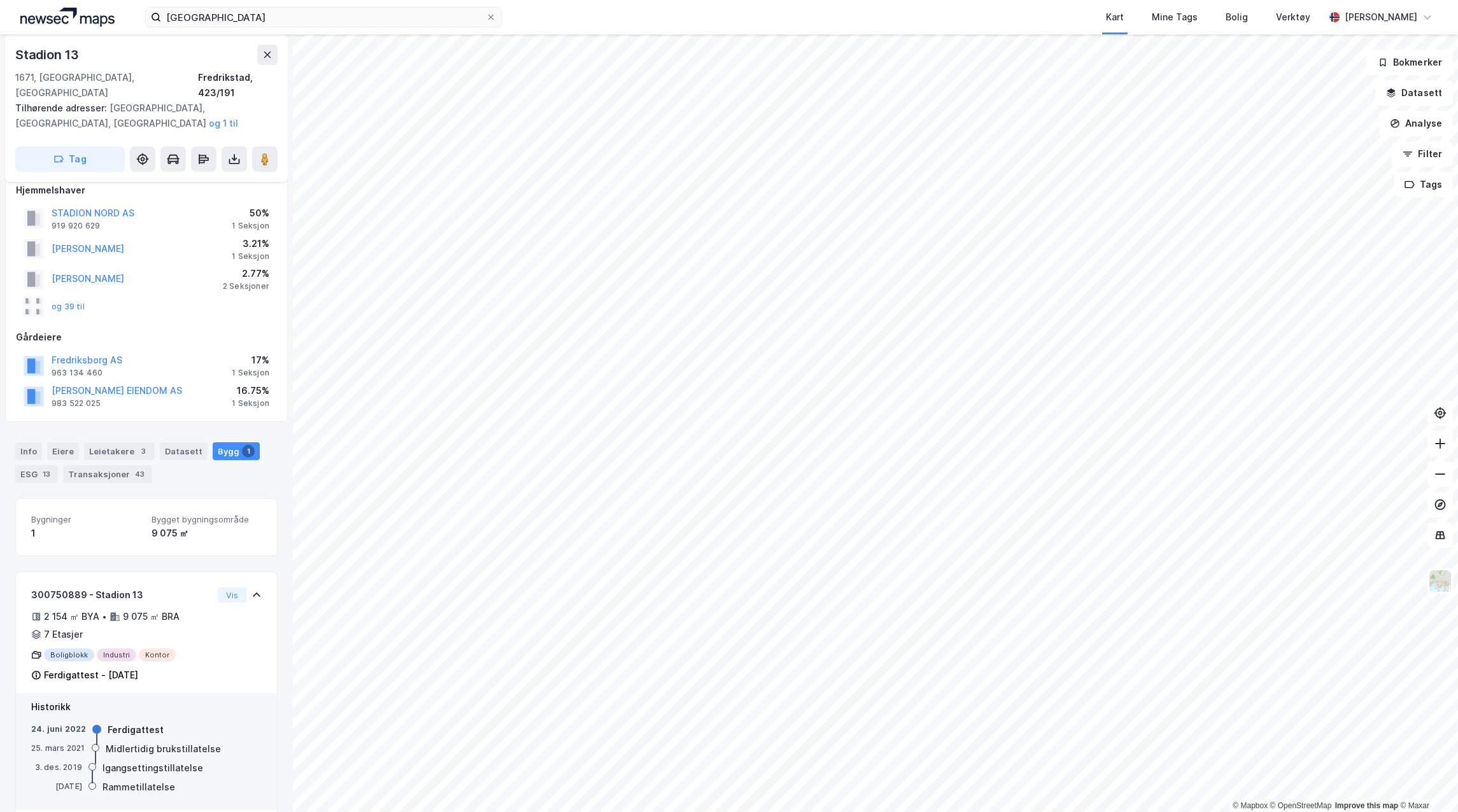
scroll to position [19, 0]
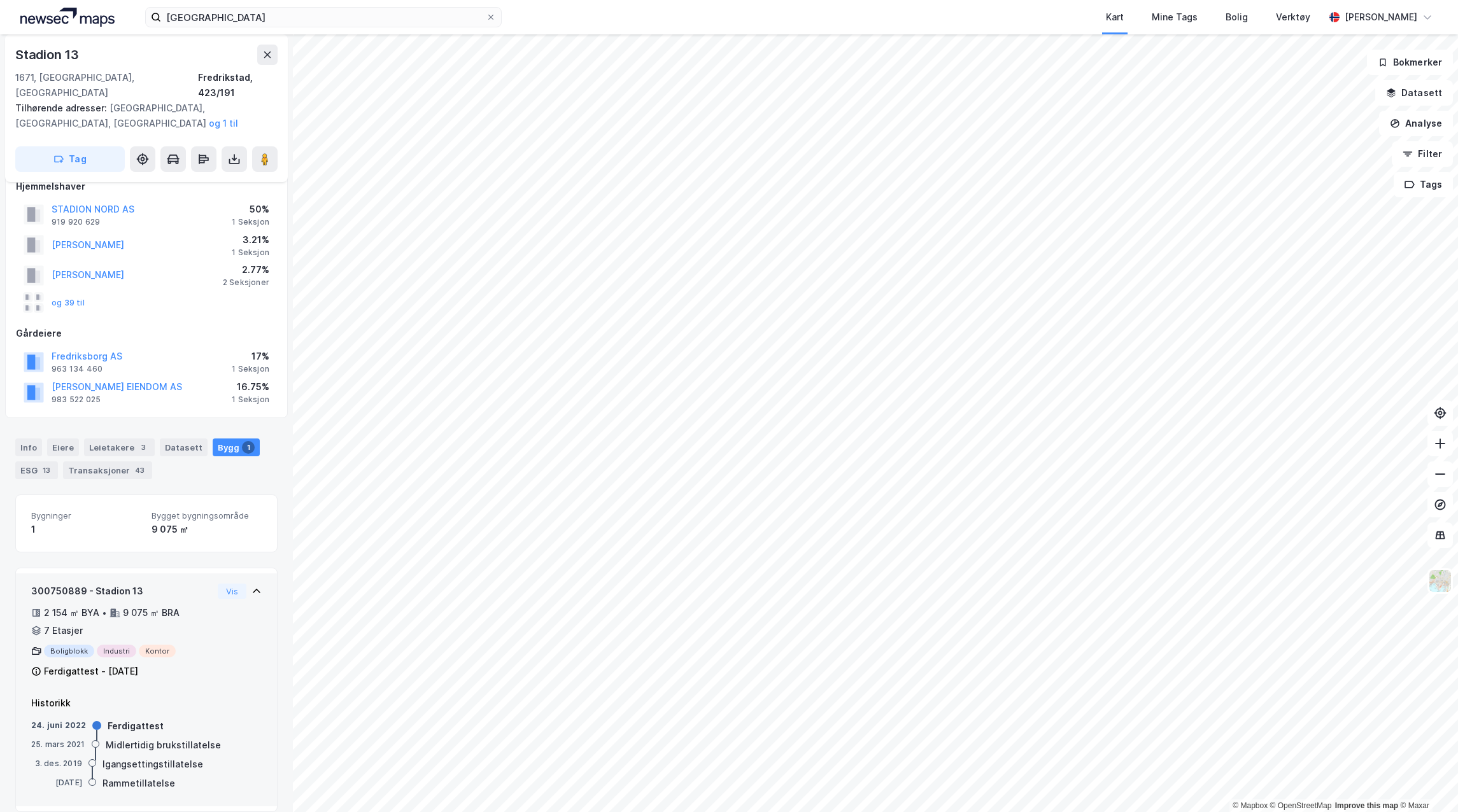
click at [184, 607] on div "2 154 ㎡ BYA • 9 075 ㎡ BRA • 7 Etasjer" at bounding box center [122, 621] width 182 height 33
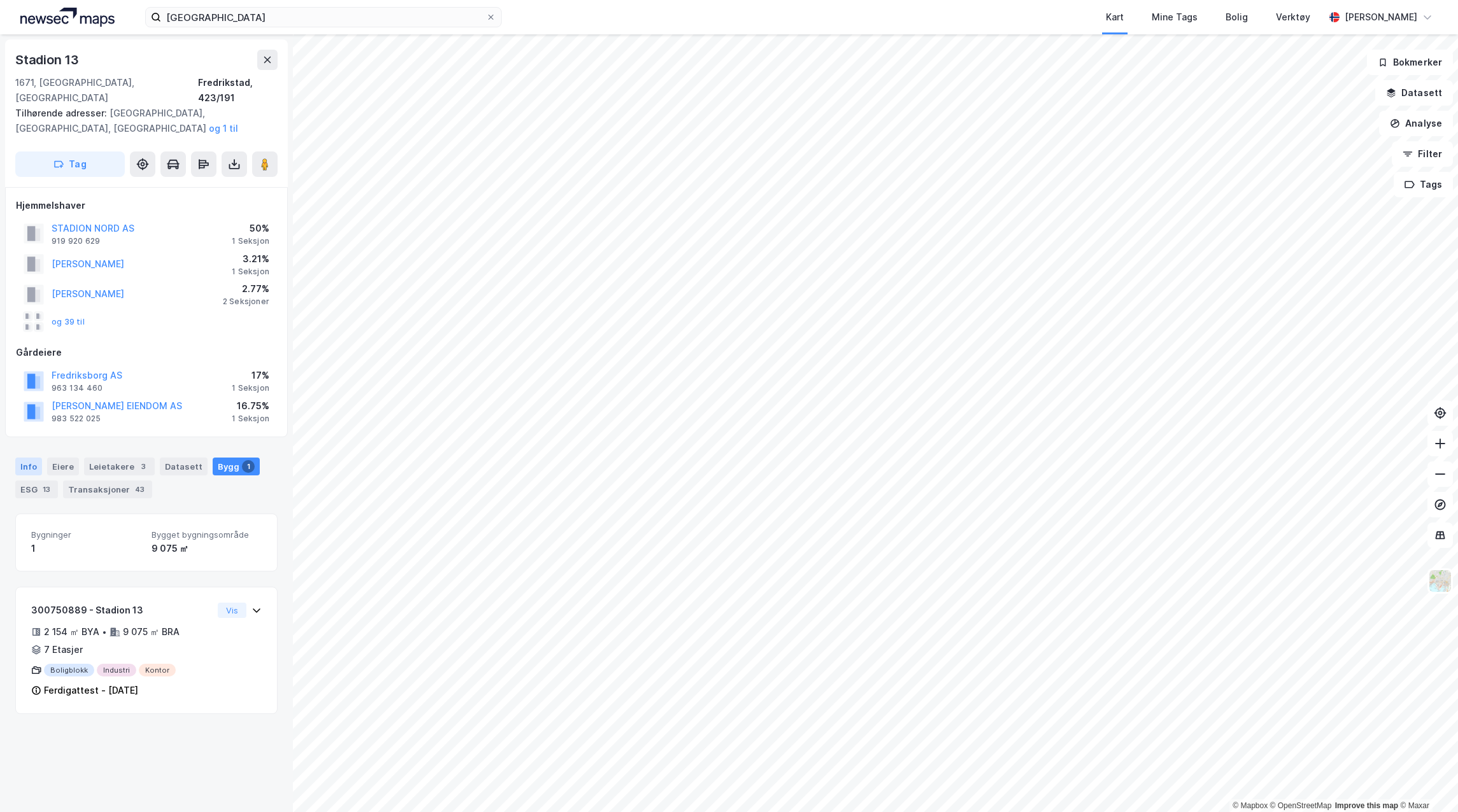
click at [22, 457] on div "Info" at bounding box center [28, 466] width 27 height 18
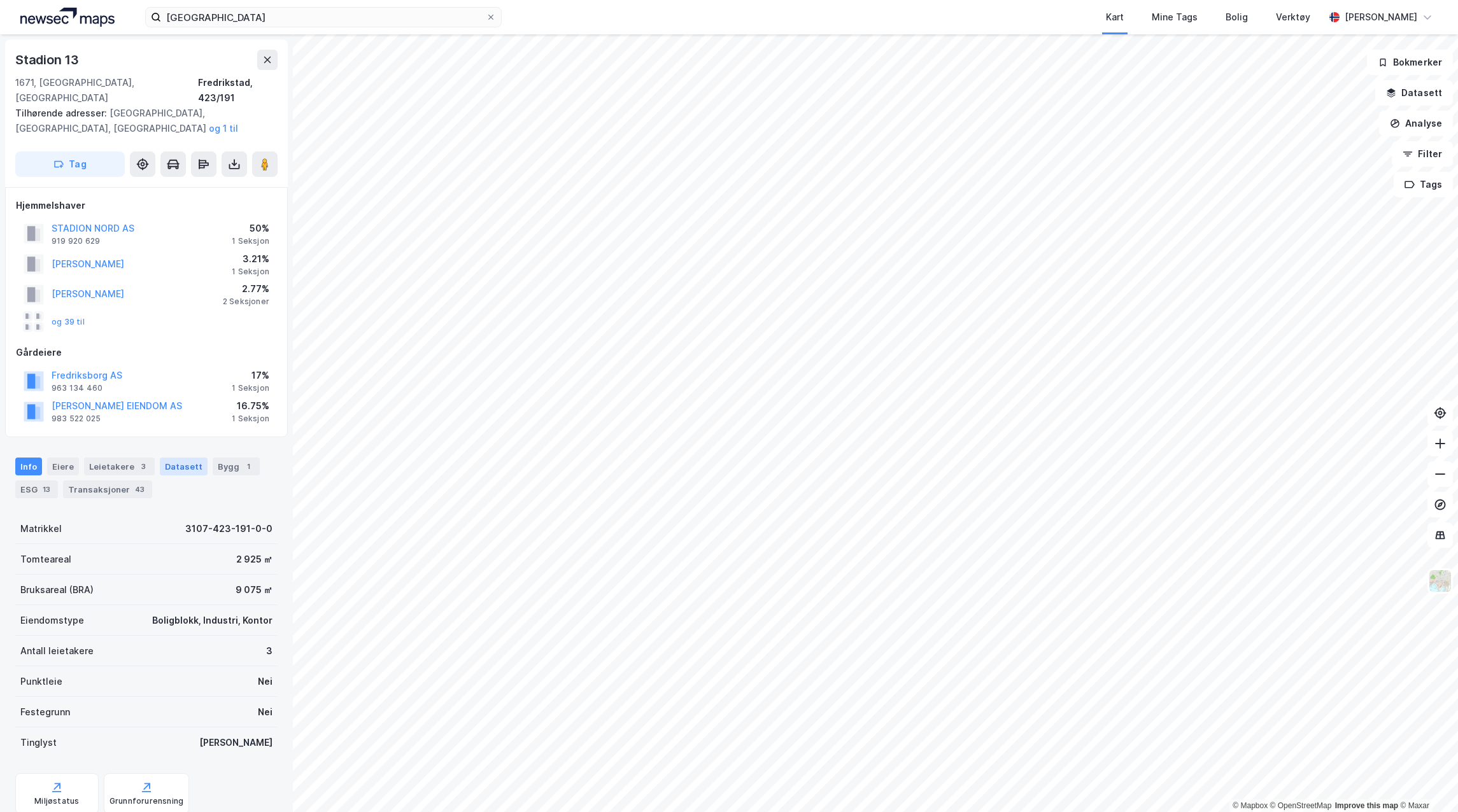
click at [195, 457] on div "Datasett" at bounding box center [183, 466] width 48 height 18
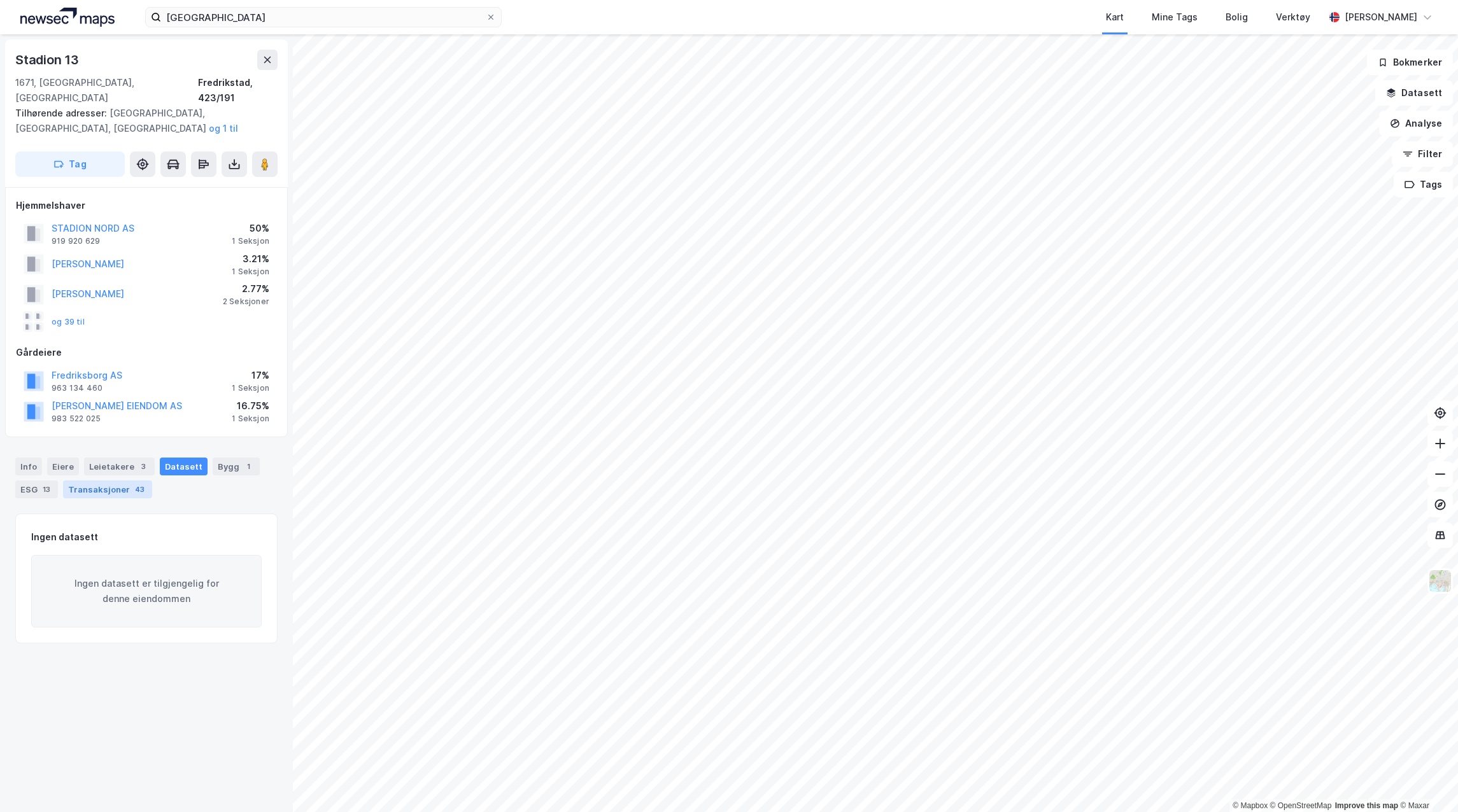
click at [89, 481] on div "Transaksjoner 43" at bounding box center [107, 489] width 89 height 18
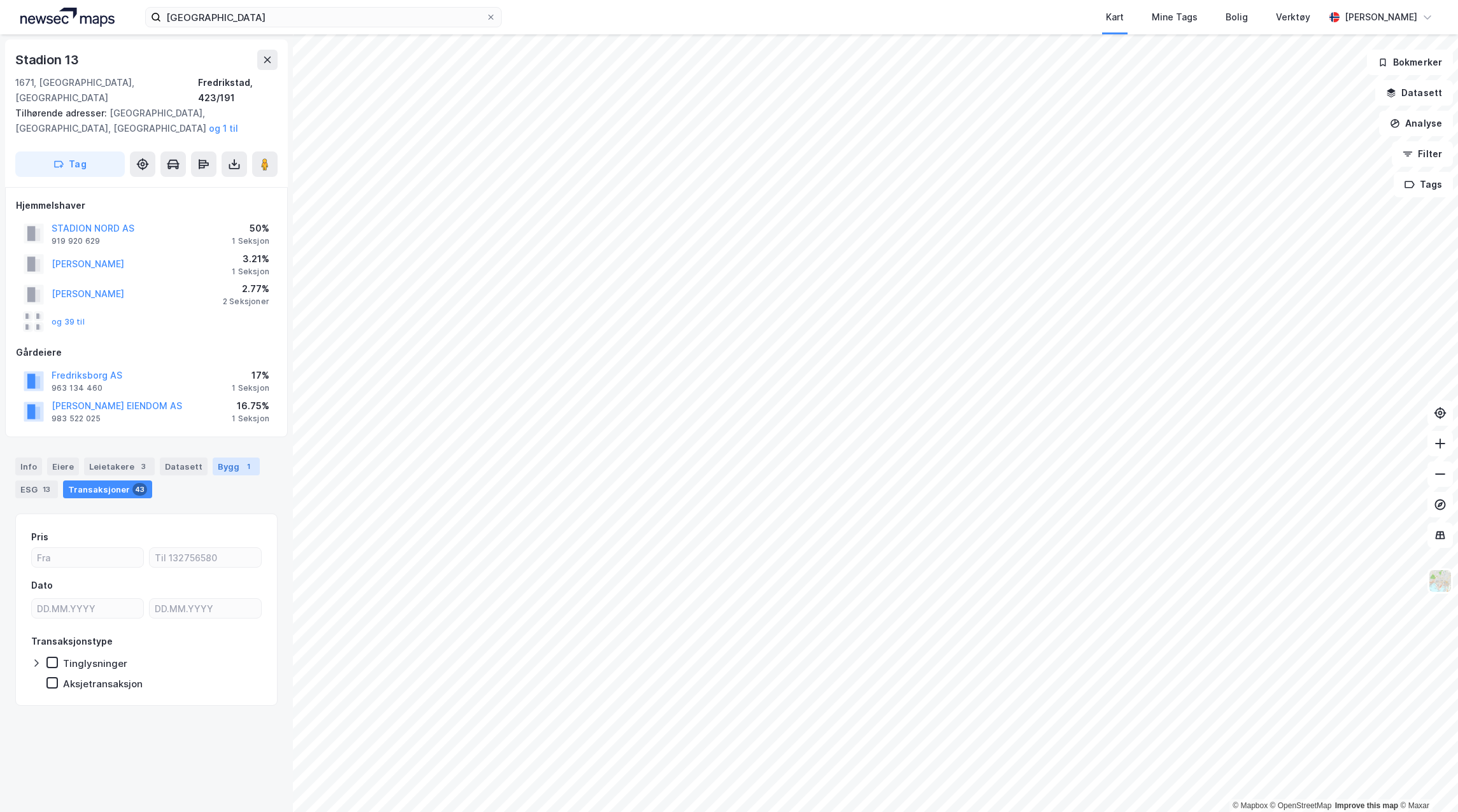
click at [239, 458] on div "Bygg 1" at bounding box center [236, 466] width 47 height 18
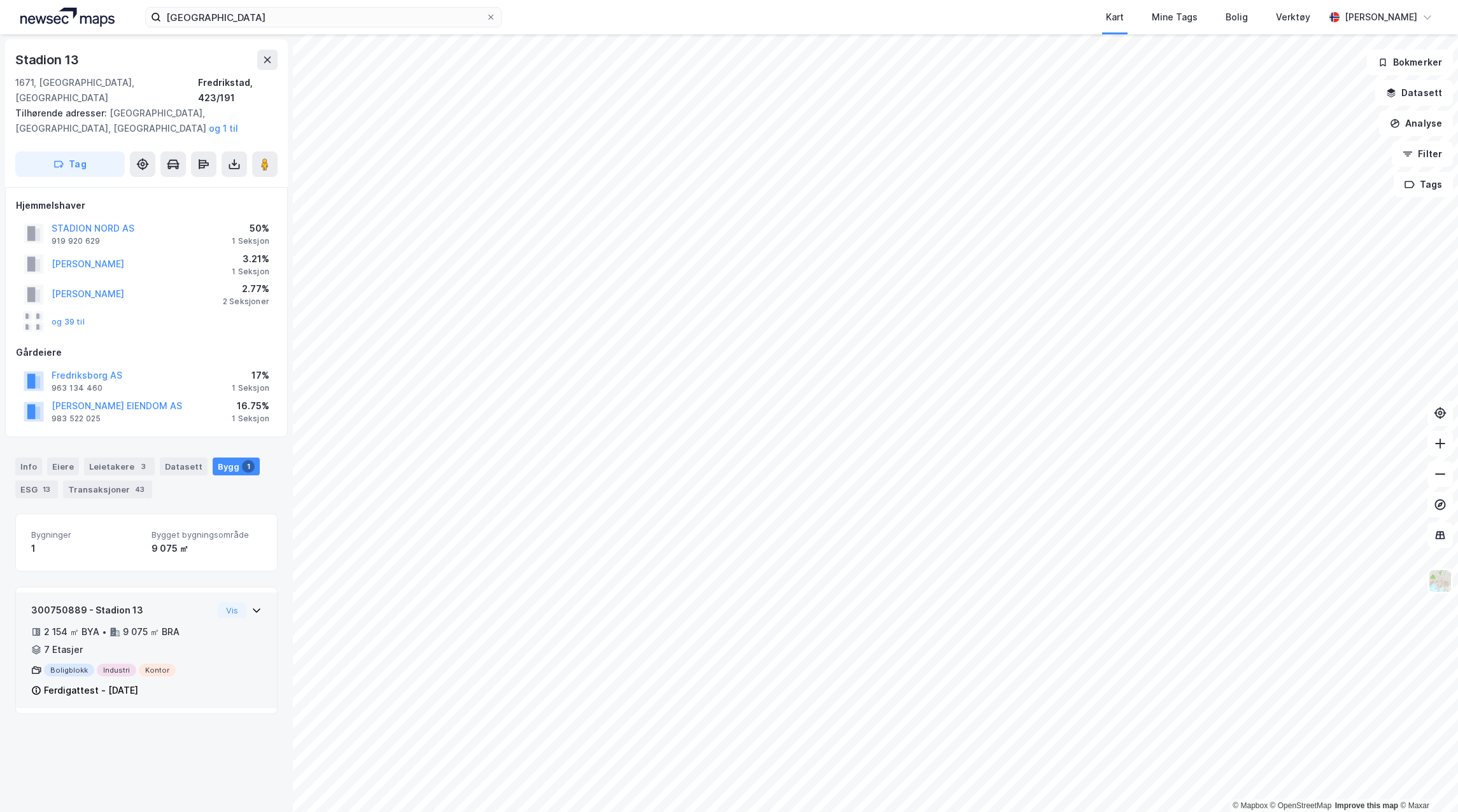
click at [198, 602] on div "300750889 - Stadion 13" at bounding box center [122, 610] width 182 height 15
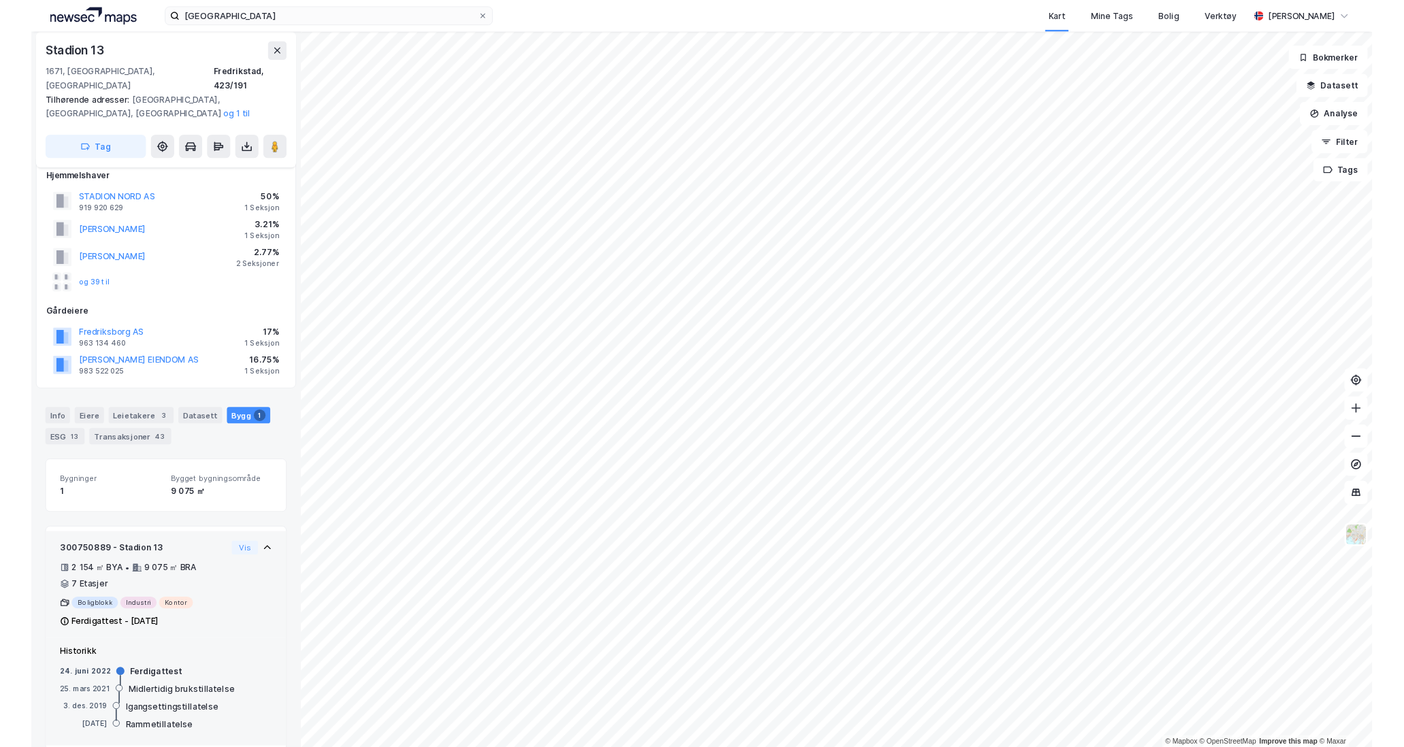
scroll to position [20, 0]
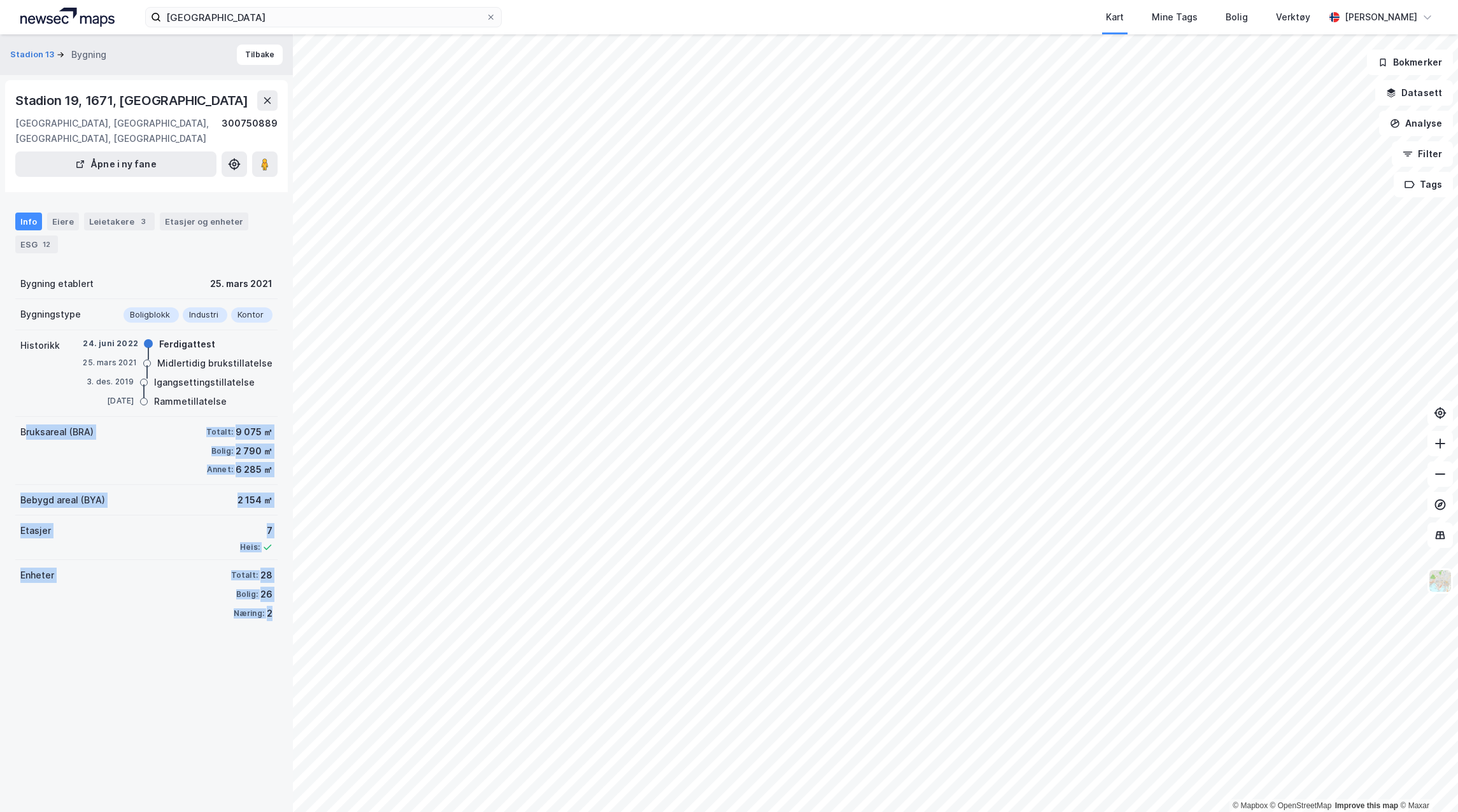
drag, startPoint x: 271, startPoint y: 595, endPoint x: 26, endPoint y: 424, distance: 298.8
click at [26, 424] on div "Stadion 13 Bygning [GEOGRAPHIC_DATA], 1671, [GEOGRAPHIC_DATA], [GEOGRAPHIC_DATA…" at bounding box center [146, 424] width 293 height 778
drag, startPoint x: 26, startPoint y: 424, endPoint x: 73, endPoint y: 441, distance: 50.0
click at [73, 441] on div "Bruksareal (BRA) Totalt: 9 075 ㎡ Bolig: 2 790 ㎡ Annet: 6 285 ㎡" at bounding box center [146, 451] width 262 height 68
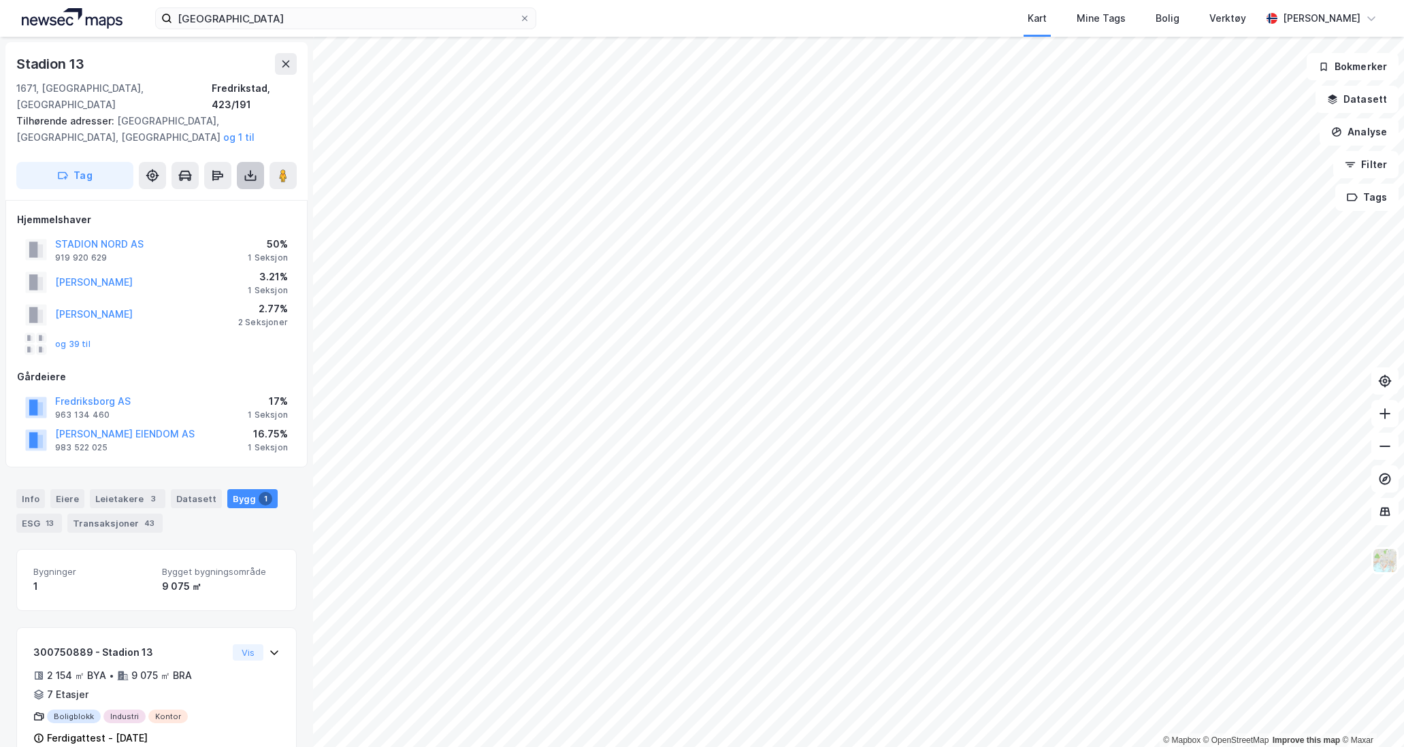
click at [248, 169] on icon at bounding box center [251, 176] width 14 height 14
click at [237, 219] on div "Last ned matrikkelrapport" at bounding box center [200, 224] width 112 height 11
